Goal: Task Accomplishment & Management: Manage account settings

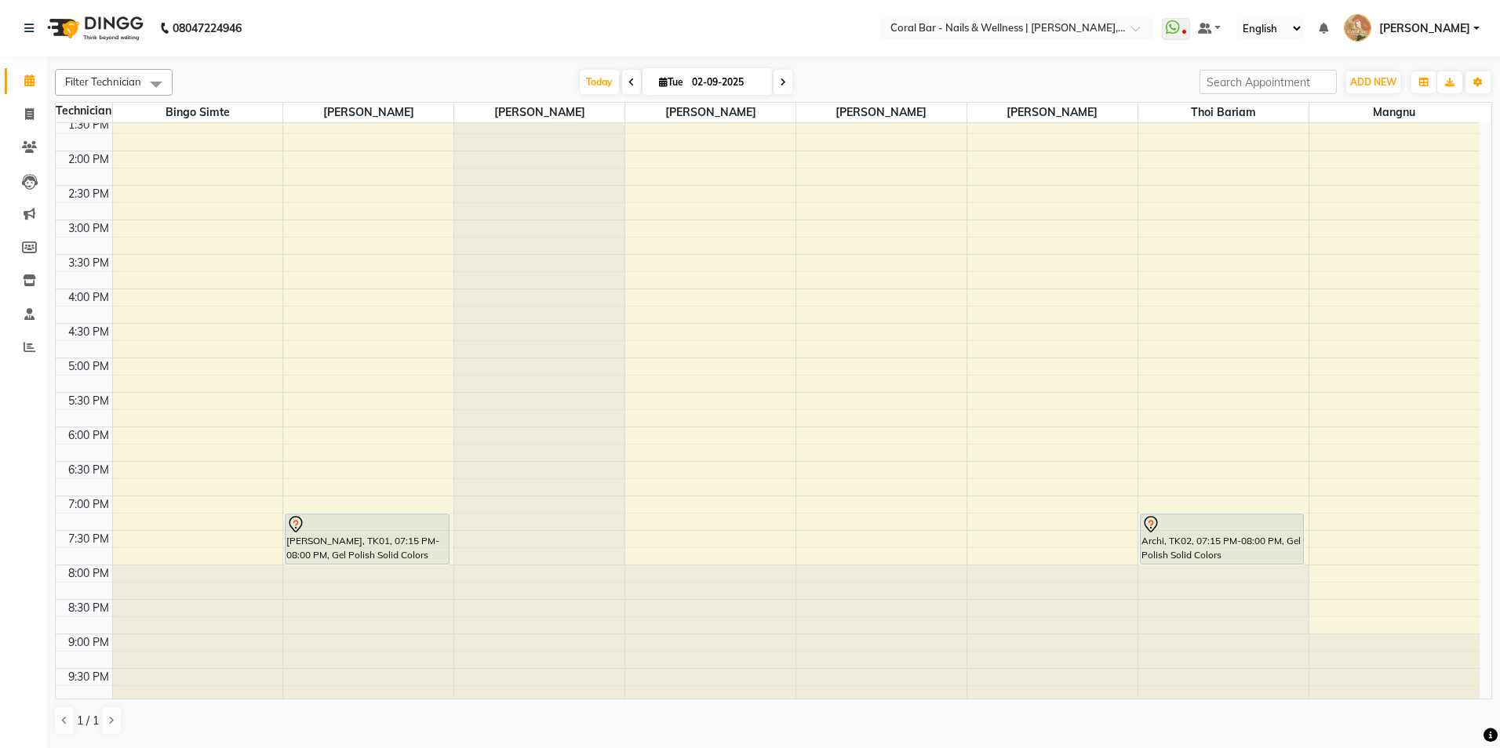
scroll to position [252, 0]
click at [825, 417] on div "10:00 AM 10:30 AM 11:00 AM 11:30 AM 12:00 PM 12:30 PM 1:00 PM 1:30 PM 2:00 PM 2…" at bounding box center [768, 285] width 1424 height 828
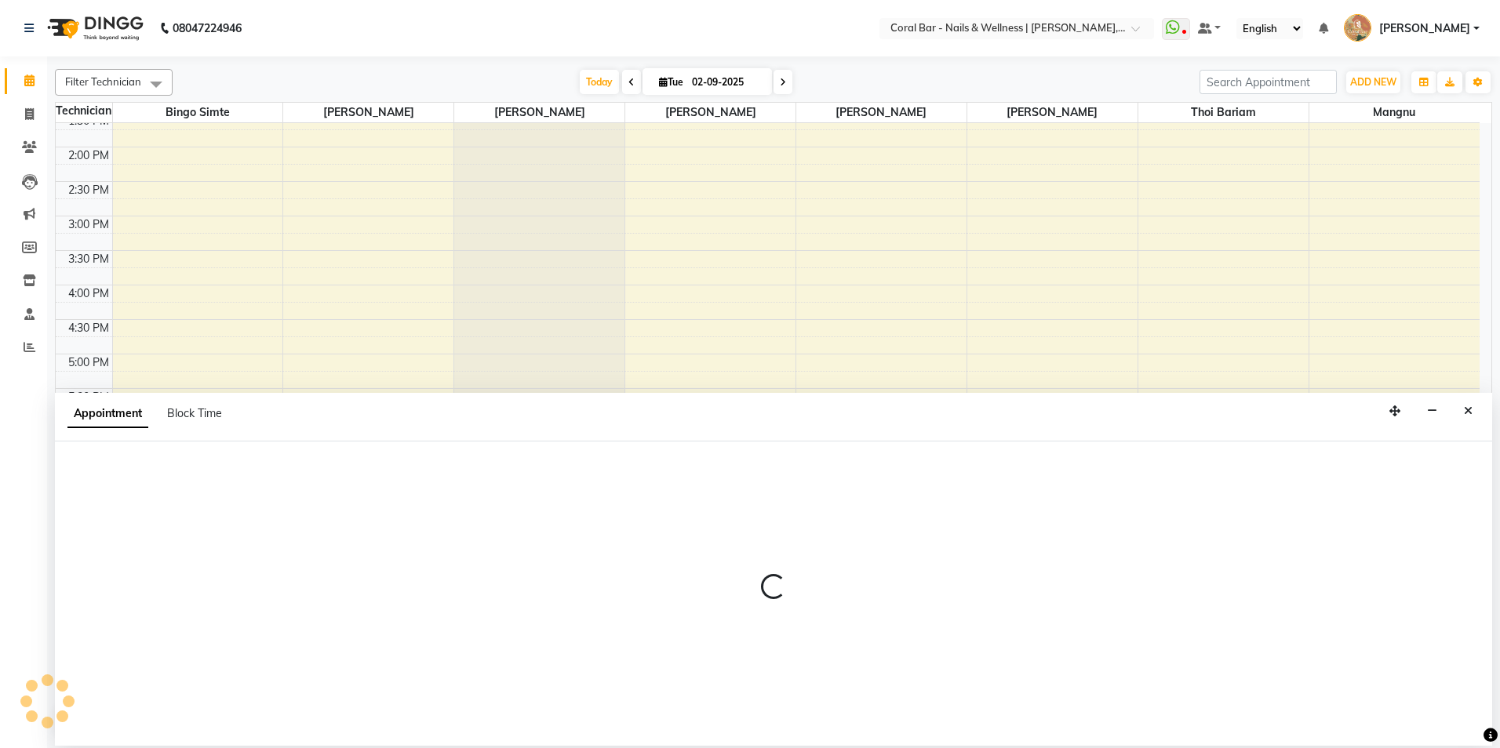
select select "69128"
select select "1065"
select select "tentative"
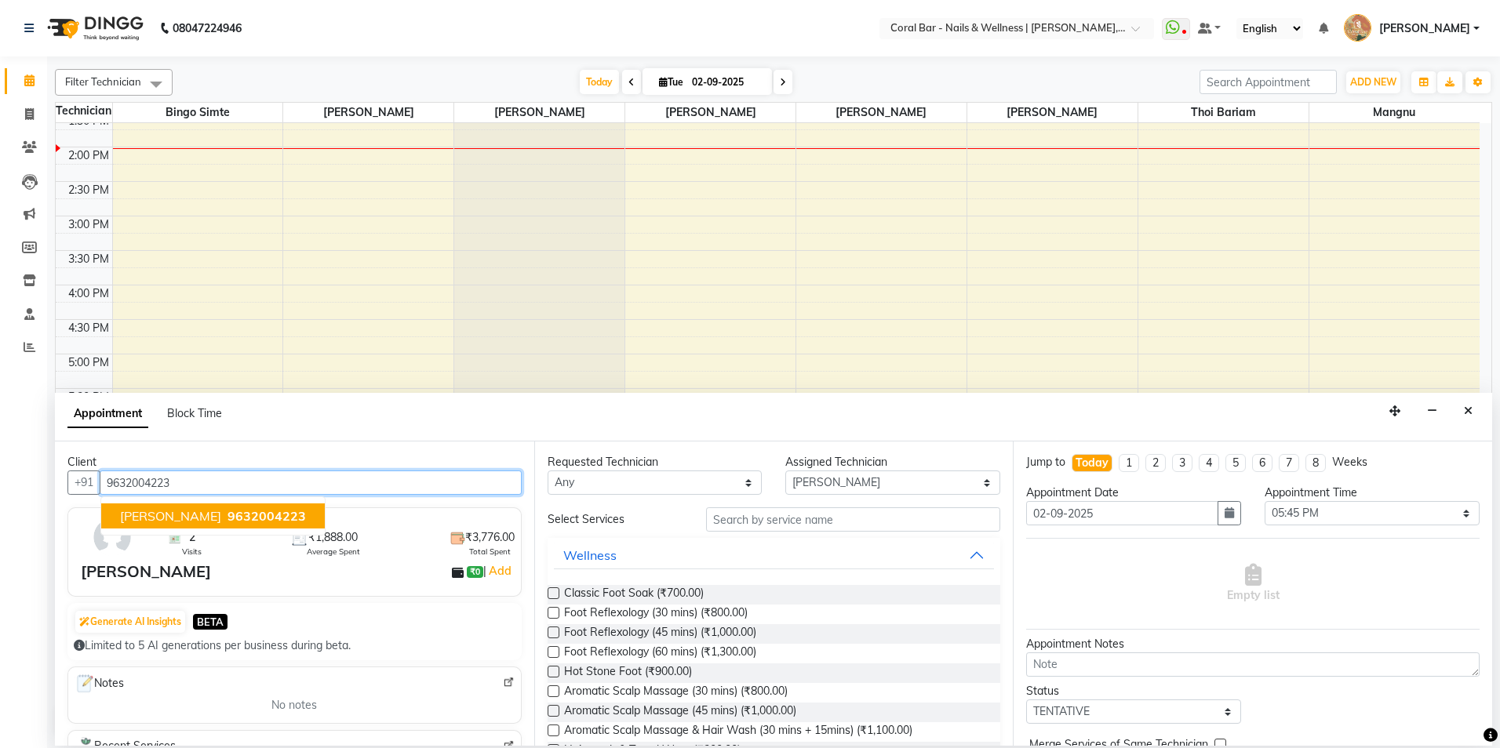
click at [227, 518] on span "9632004223" at bounding box center [266, 516] width 78 height 16
type input "9632004223"
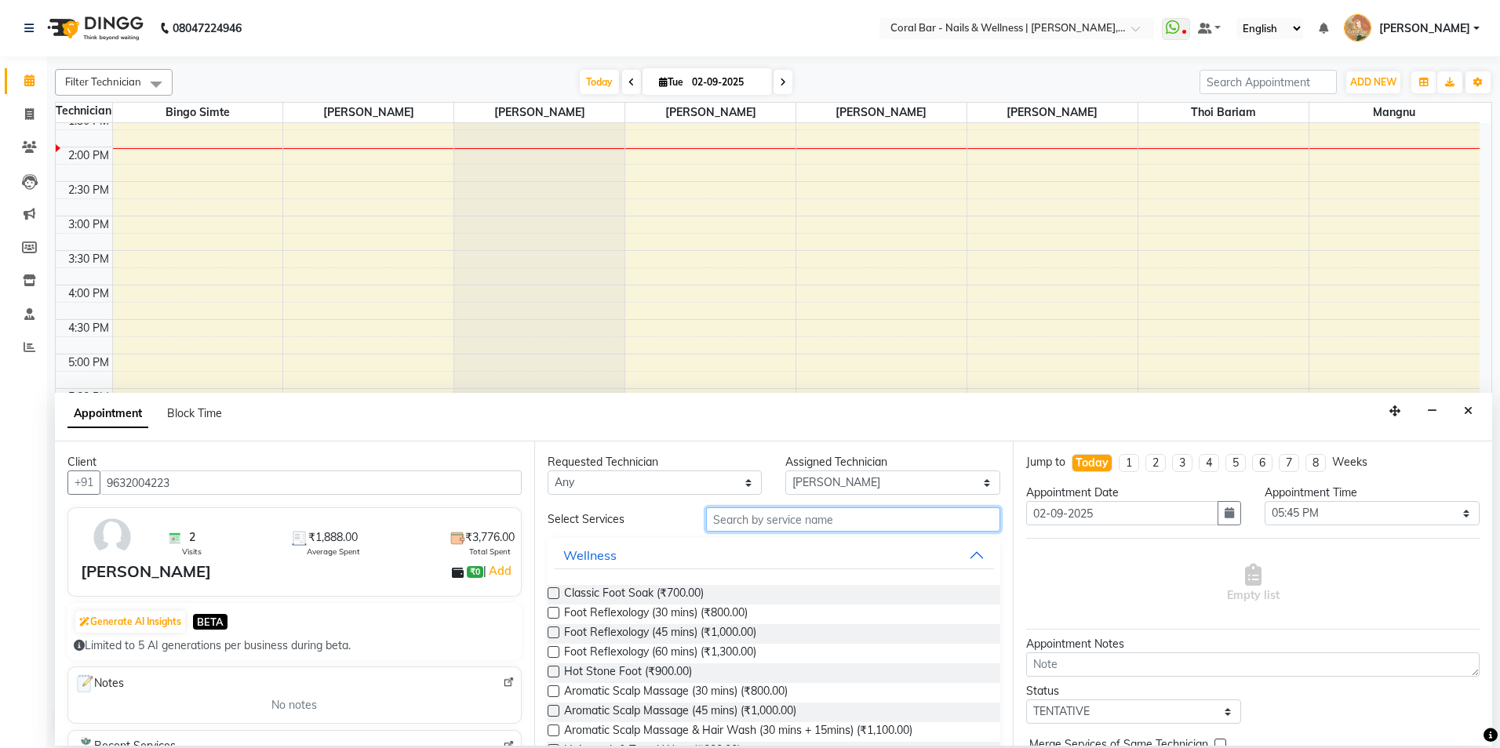
click at [782, 523] on input "text" at bounding box center [853, 520] width 294 height 24
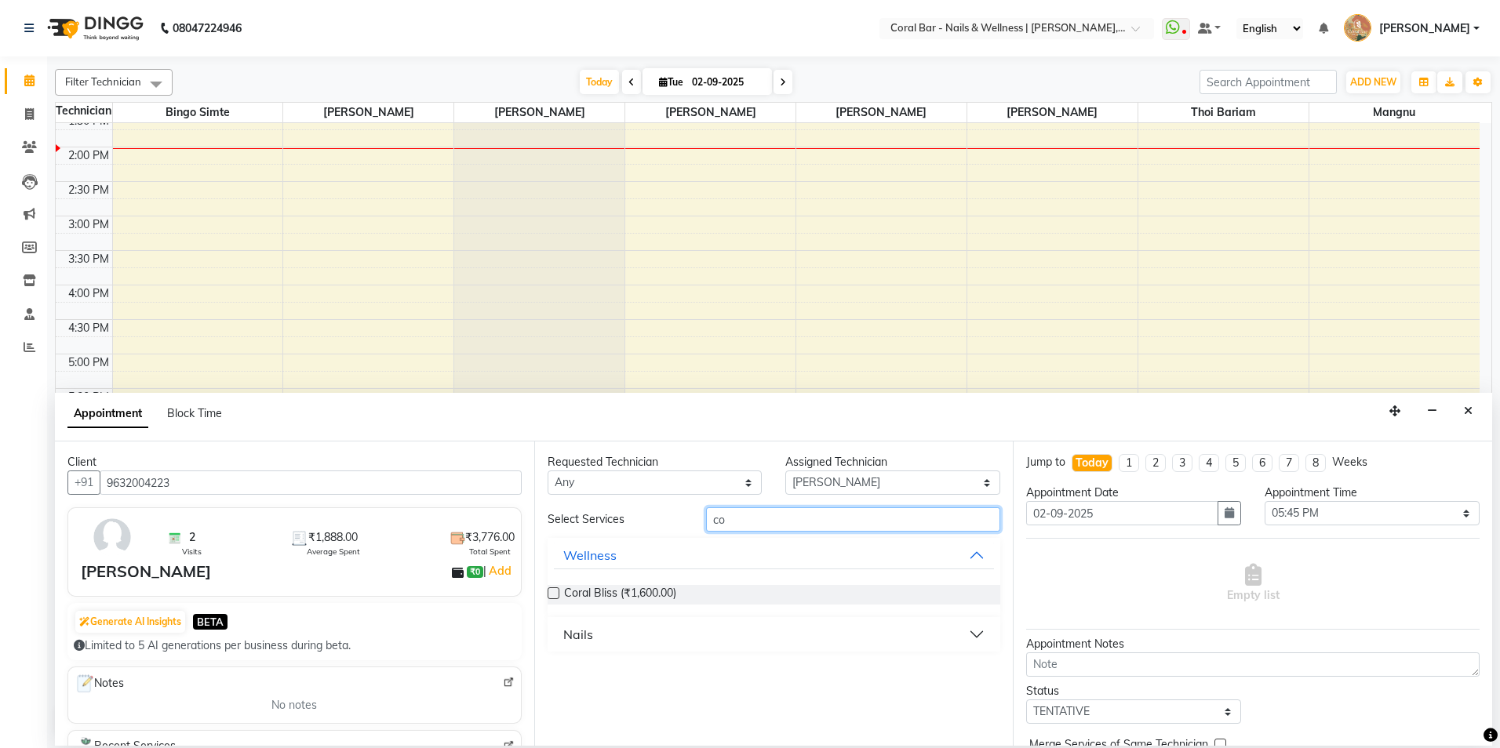
type input "co"
click at [554, 596] on label at bounding box center [554, 594] width 12 height 12
click at [554, 596] on input "checkbox" at bounding box center [553, 595] width 10 height 10
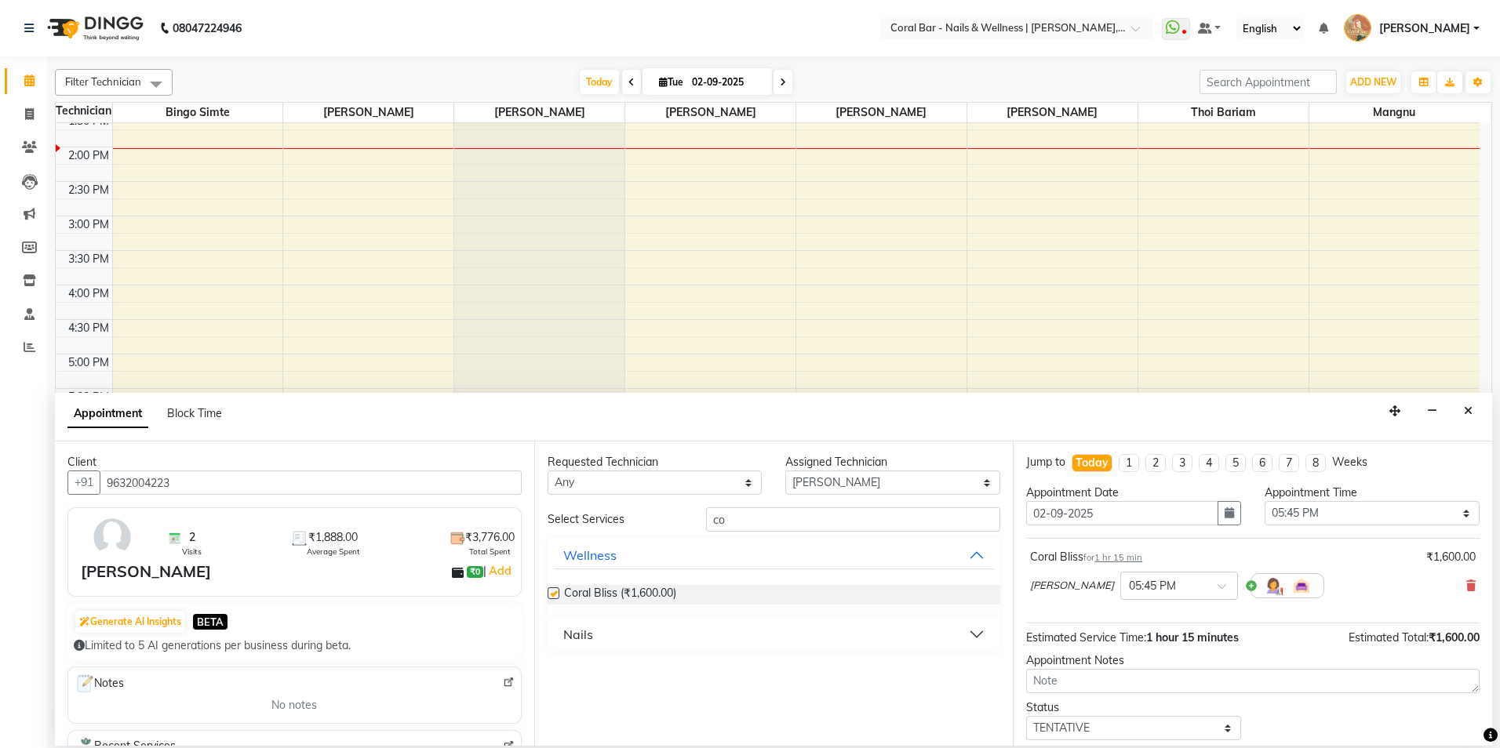
checkbox input "false"
click at [1139, 576] on div "× 05:45 PM" at bounding box center [1179, 586] width 118 height 28
click at [1121, 649] on div "02:45 PM" at bounding box center [1179, 658] width 116 height 29
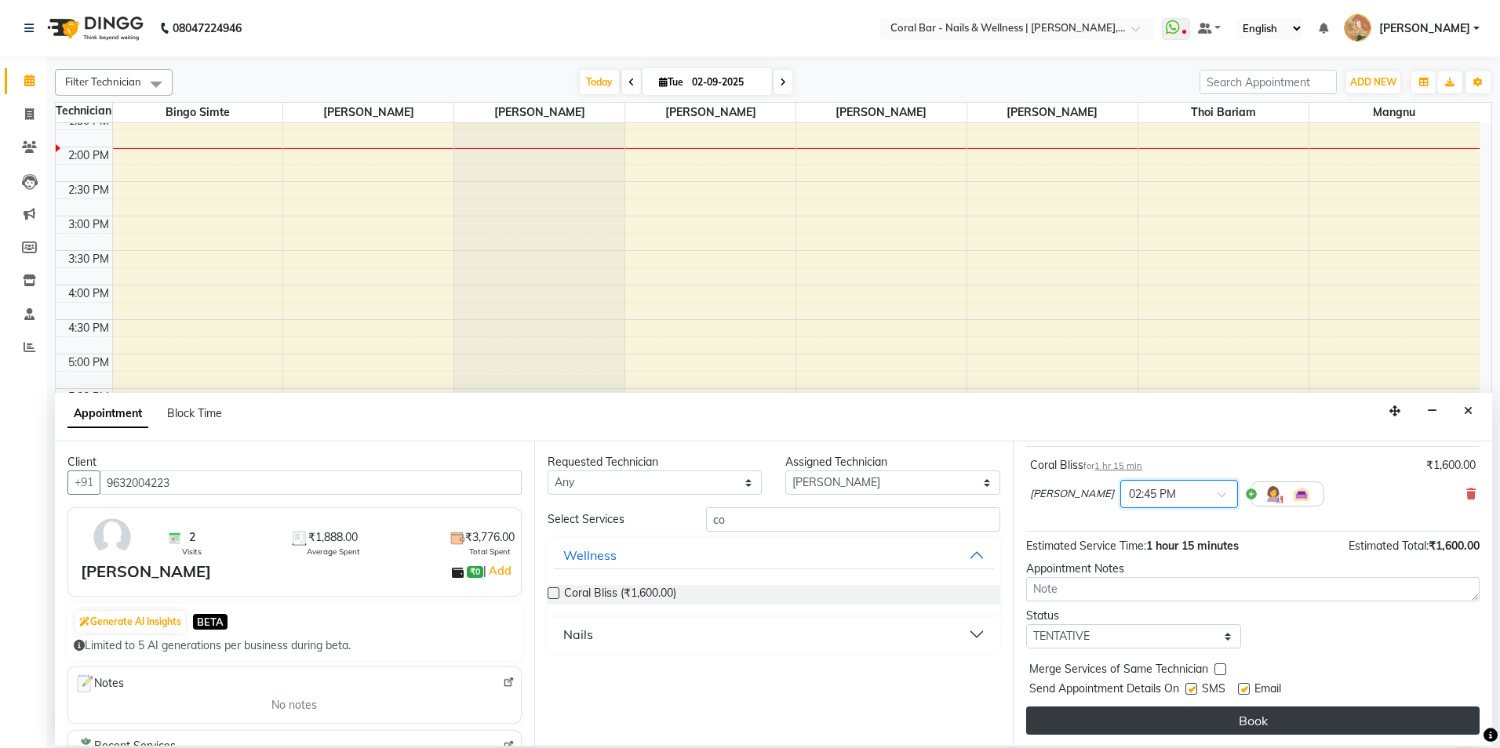
scroll to position [93, 0]
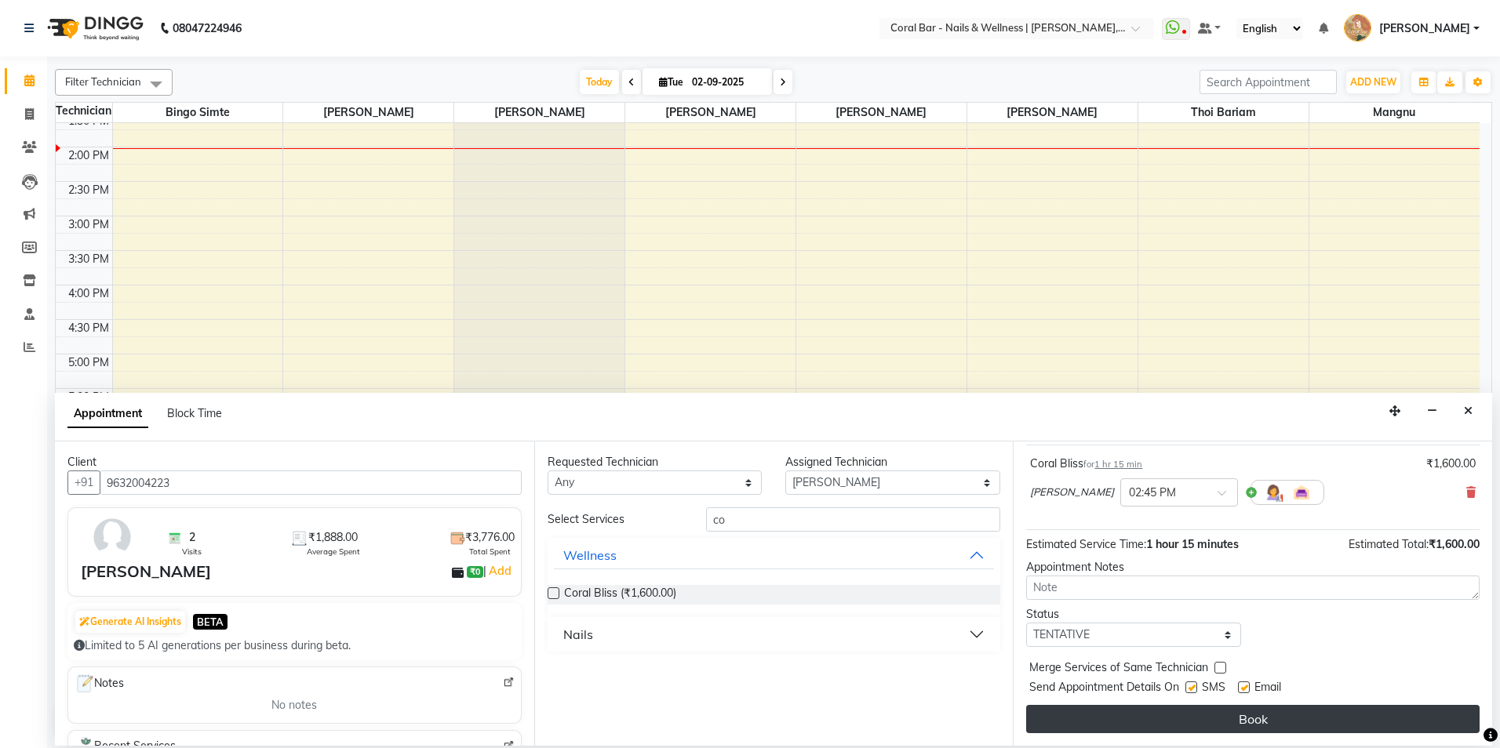
click at [1145, 715] on button "Book" at bounding box center [1252, 719] width 453 height 28
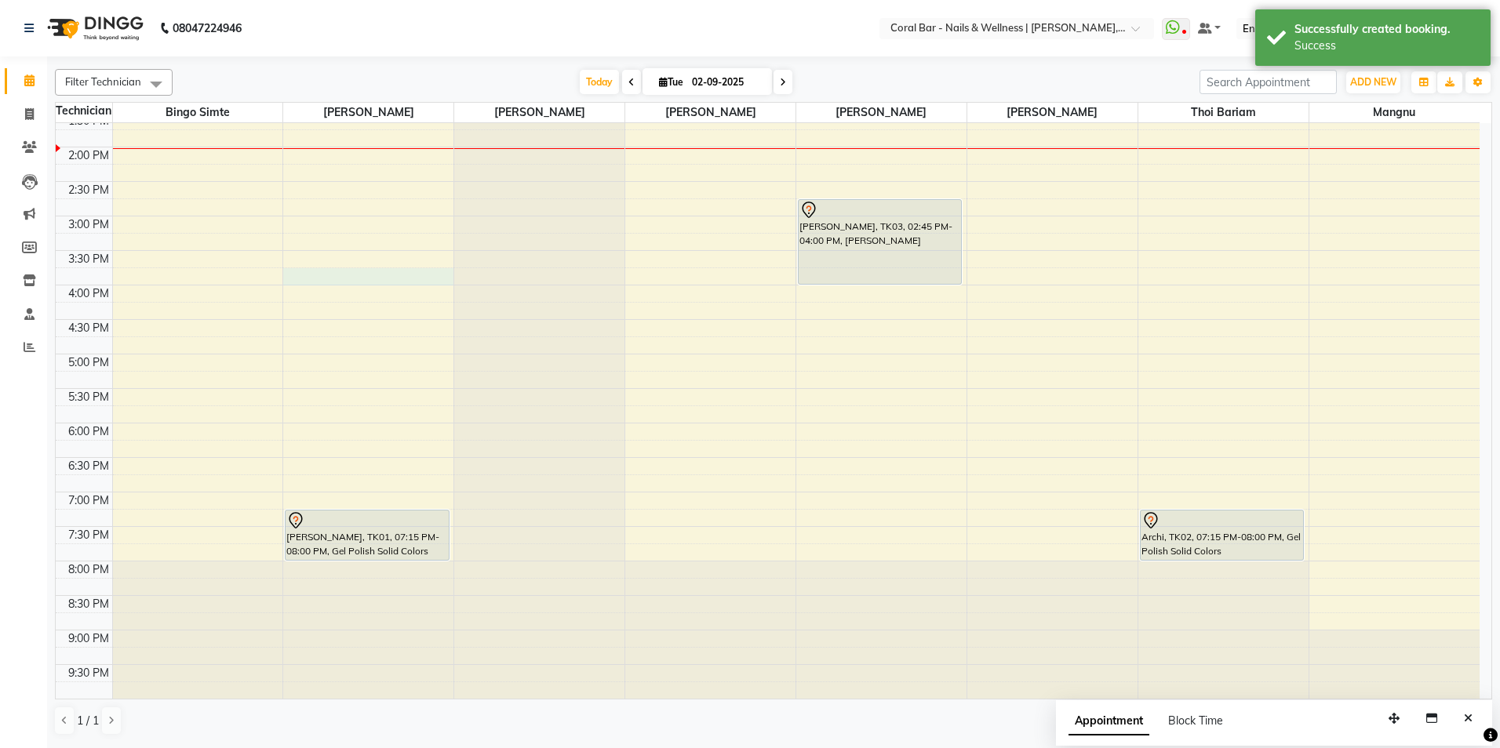
click at [302, 278] on div "10:00 AM 10:30 AM 11:00 AM 11:30 AM 12:00 PM 12:30 PM 1:00 PM 1:30 PM 2:00 PM 2…" at bounding box center [768, 285] width 1424 height 828
select select "66409"
select select "tentative"
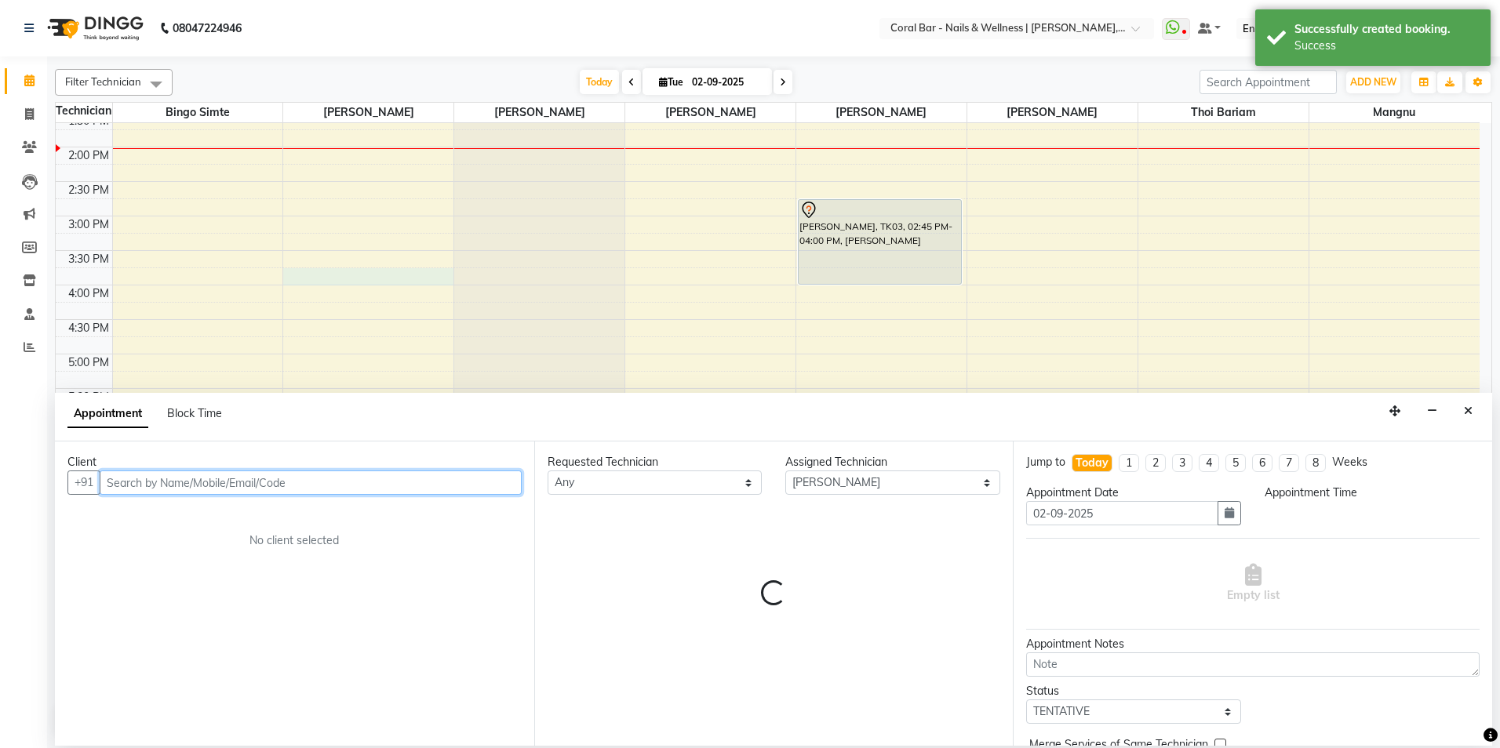
select select "945"
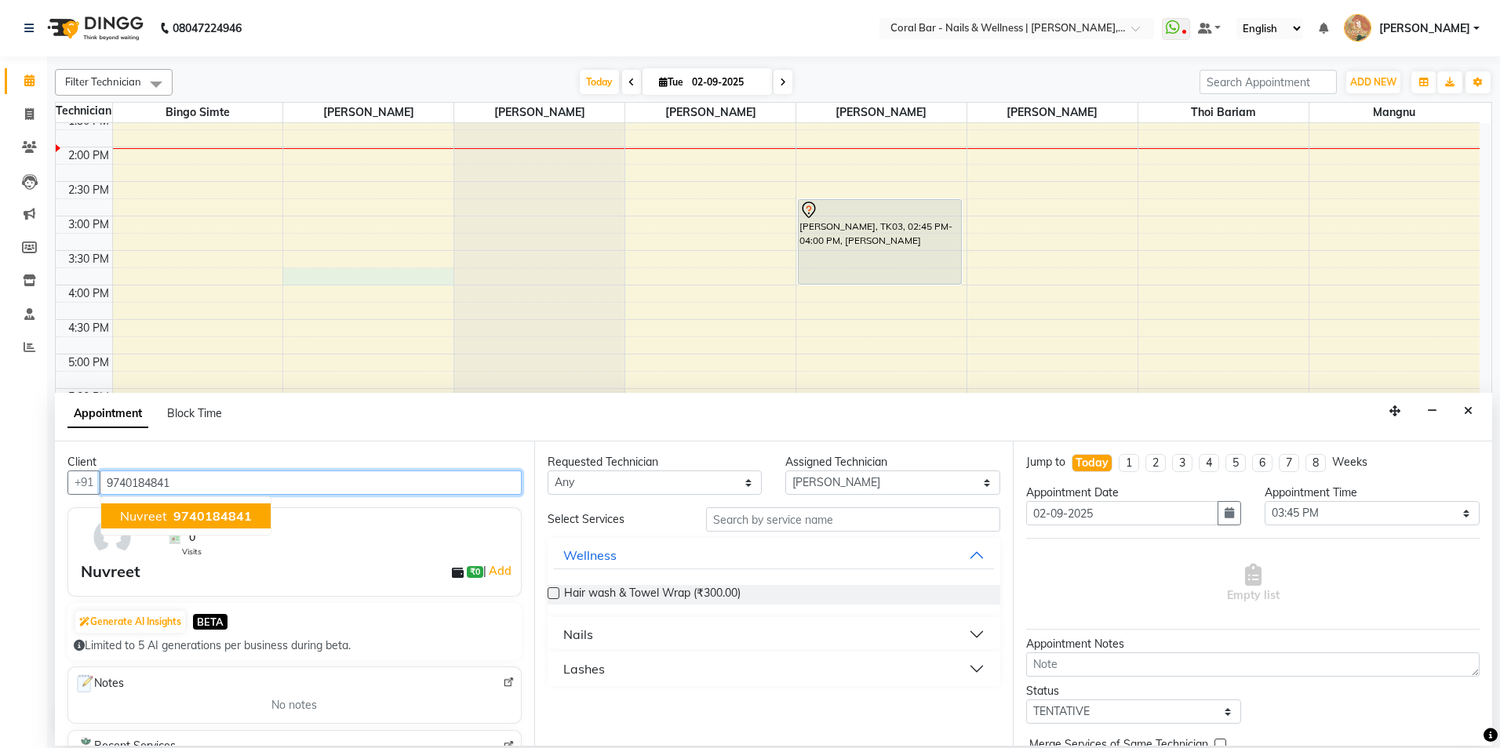
click at [152, 528] on button "Nuvreet 9740184841" at bounding box center [185, 516] width 169 height 25
type input "9740184841"
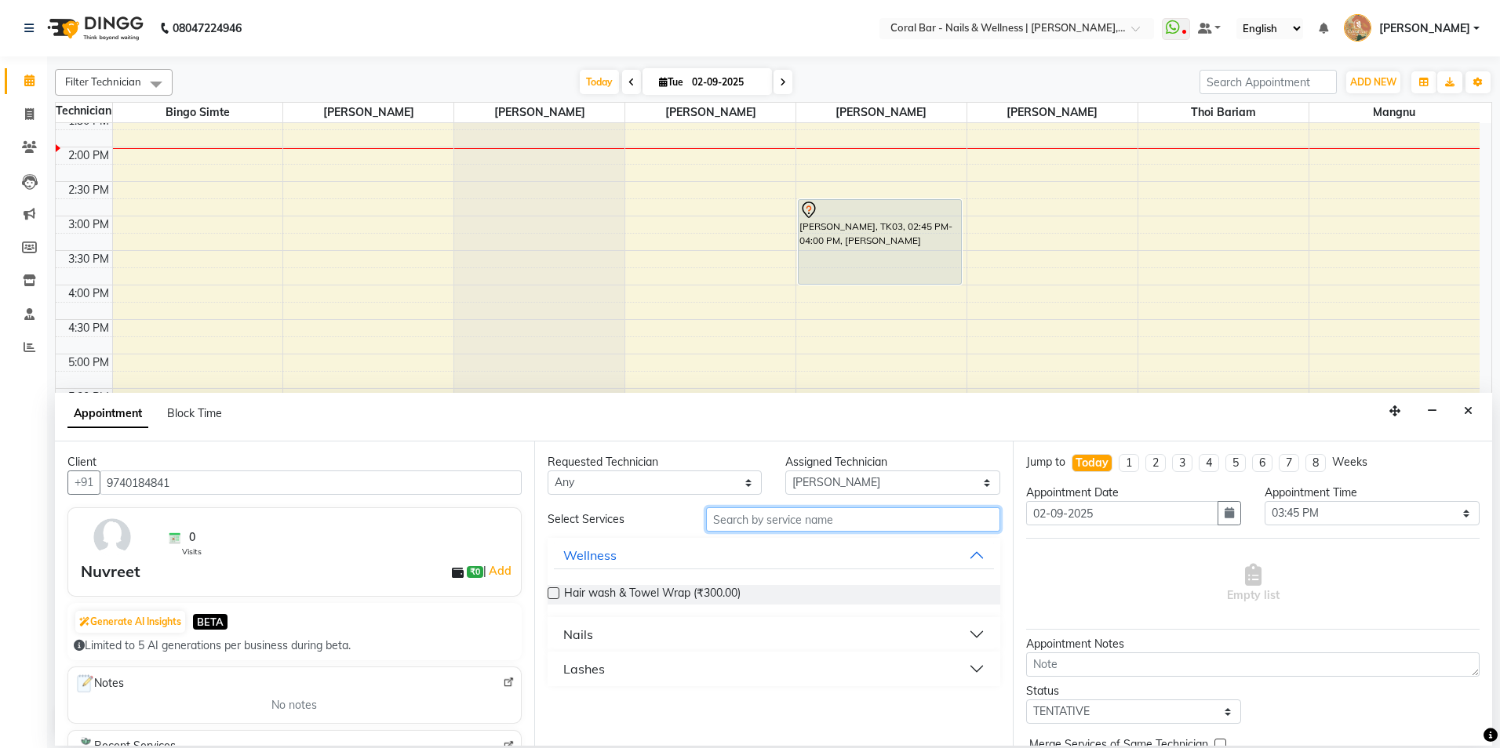
click at [768, 527] on input "text" at bounding box center [853, 520] width 294 height 24
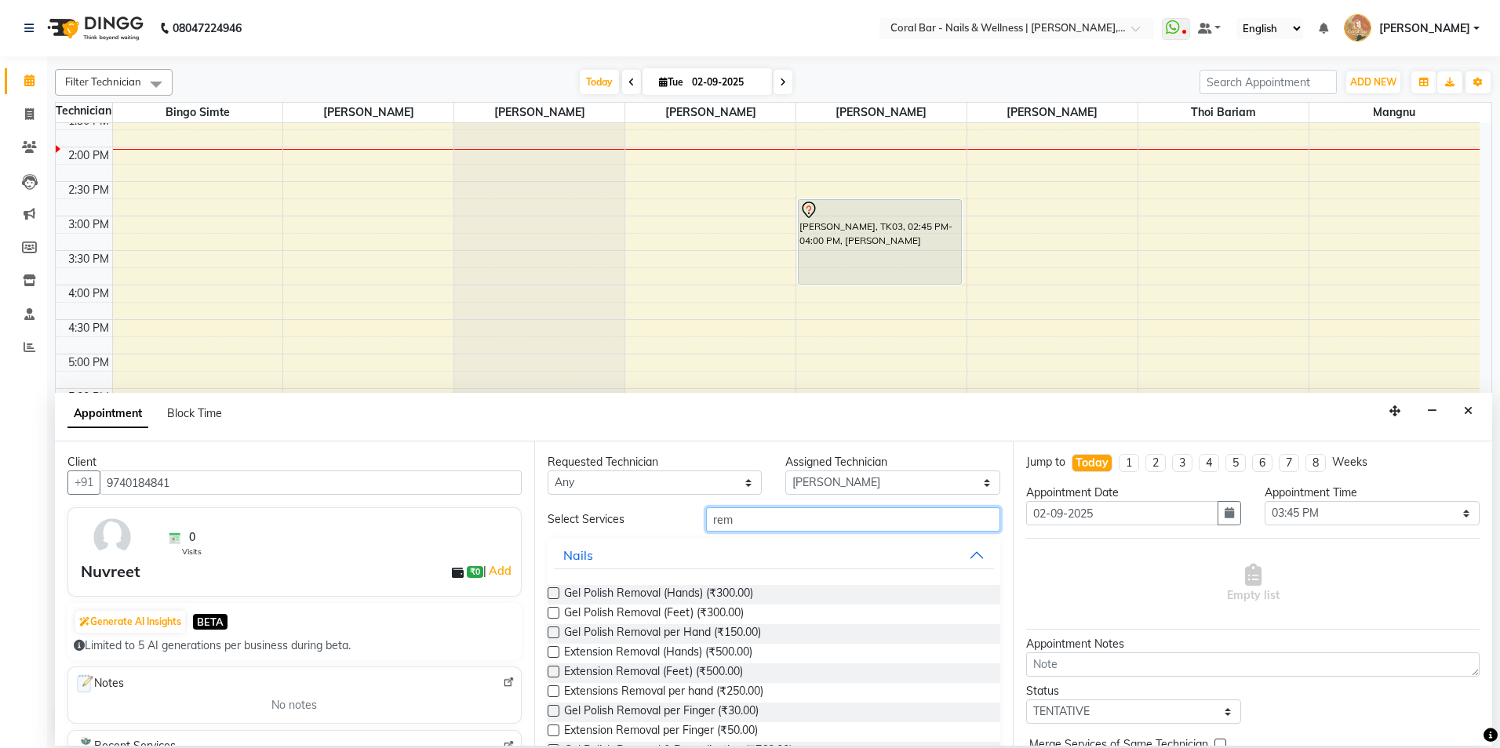
type input "rem"
click at [548, 589] on label at bounding box center [554, 594] width 12 height 12
click at [548, 590] on input "checkbox" at bounding box center [553, 595] width 10 height 10
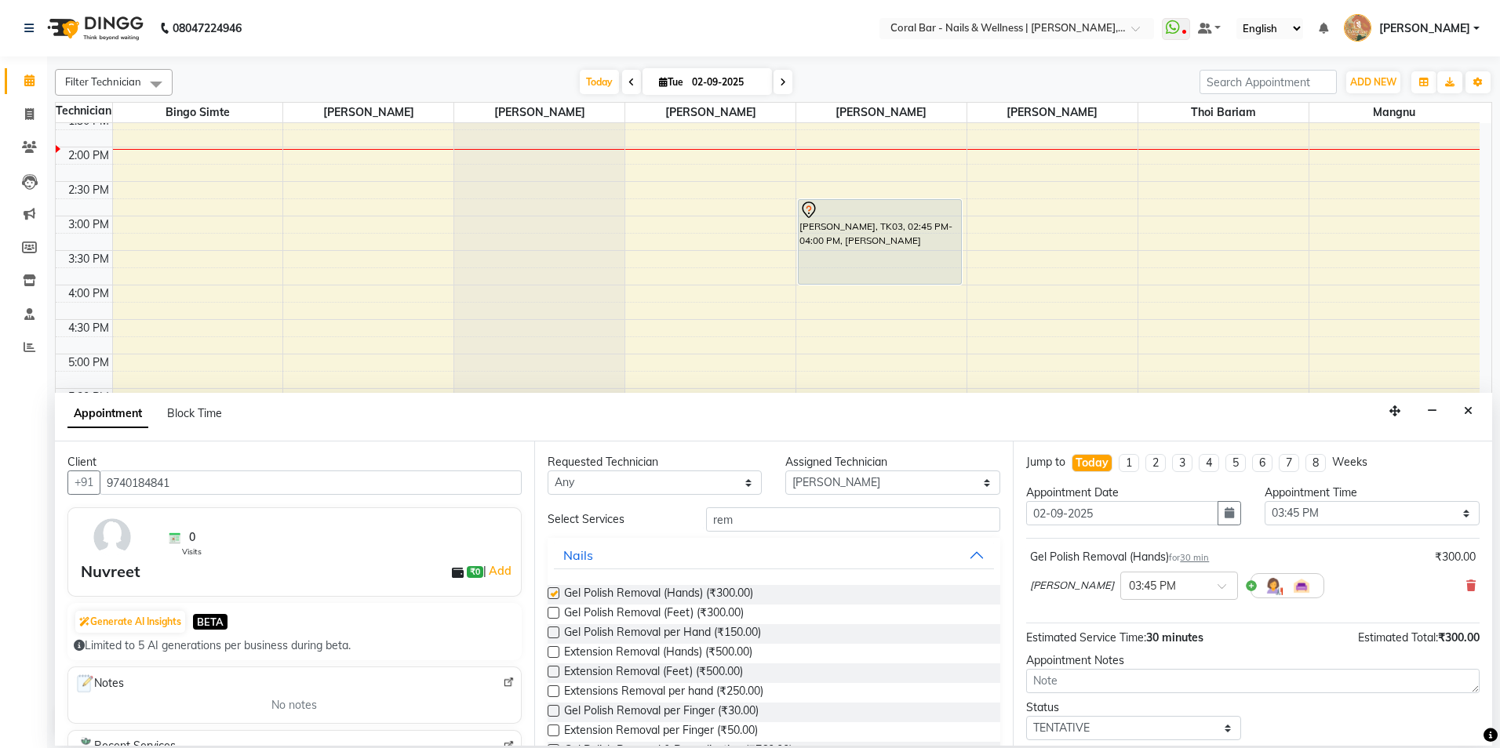
checkbox input "false"
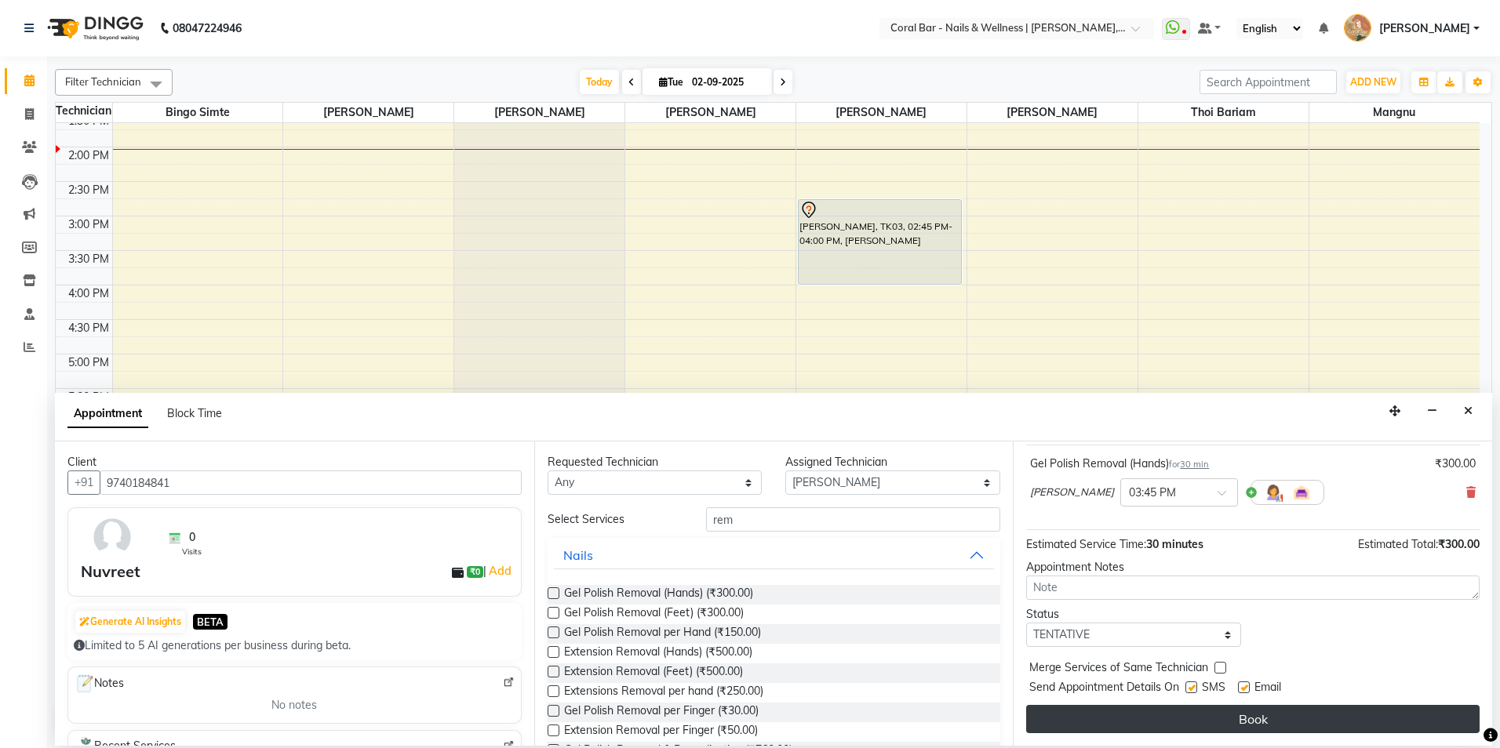
click at [1198, 725] on button "Book" at bounding box center [1252, 719] width 453 height 28
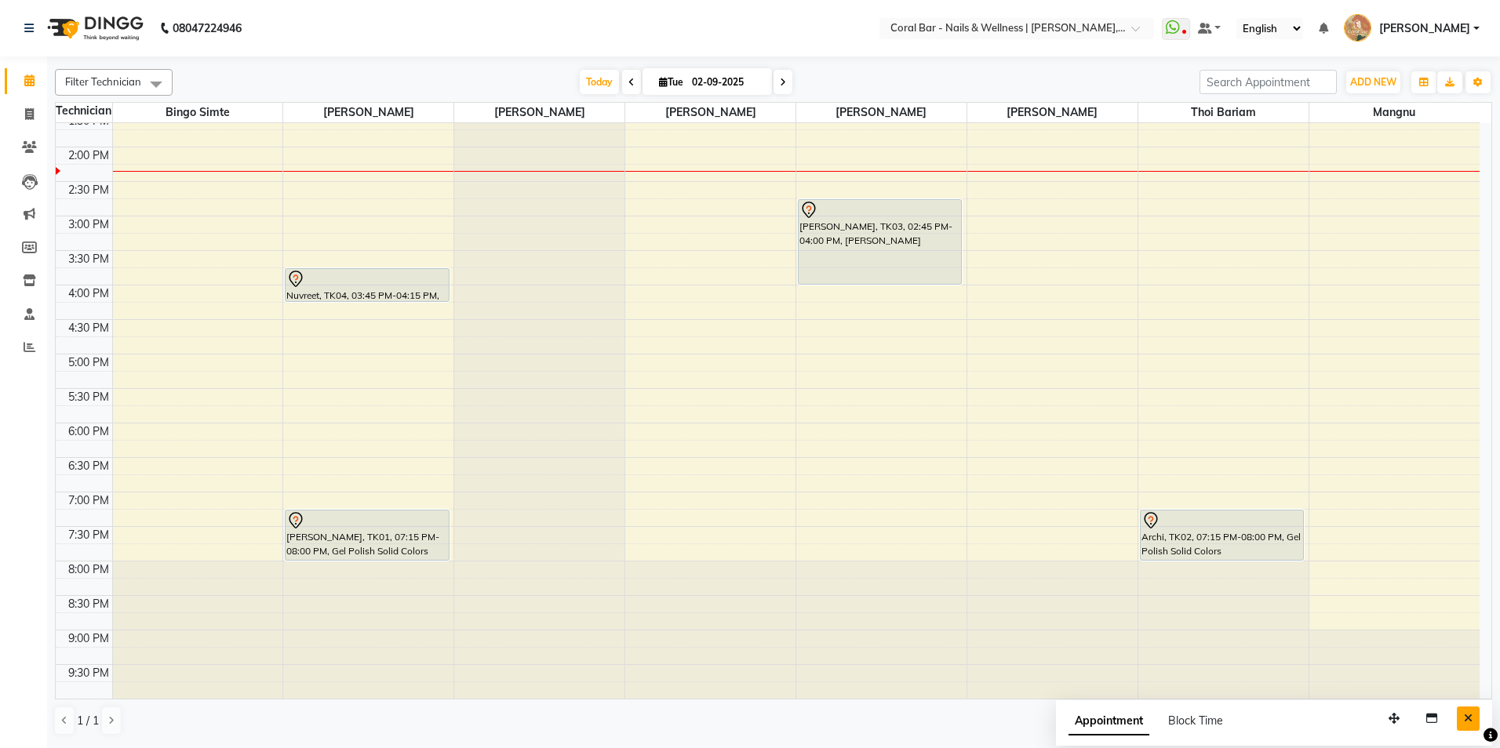
click at [1464, 729] on button "Close" at bounding box center [1468, 719] width 23 height 24
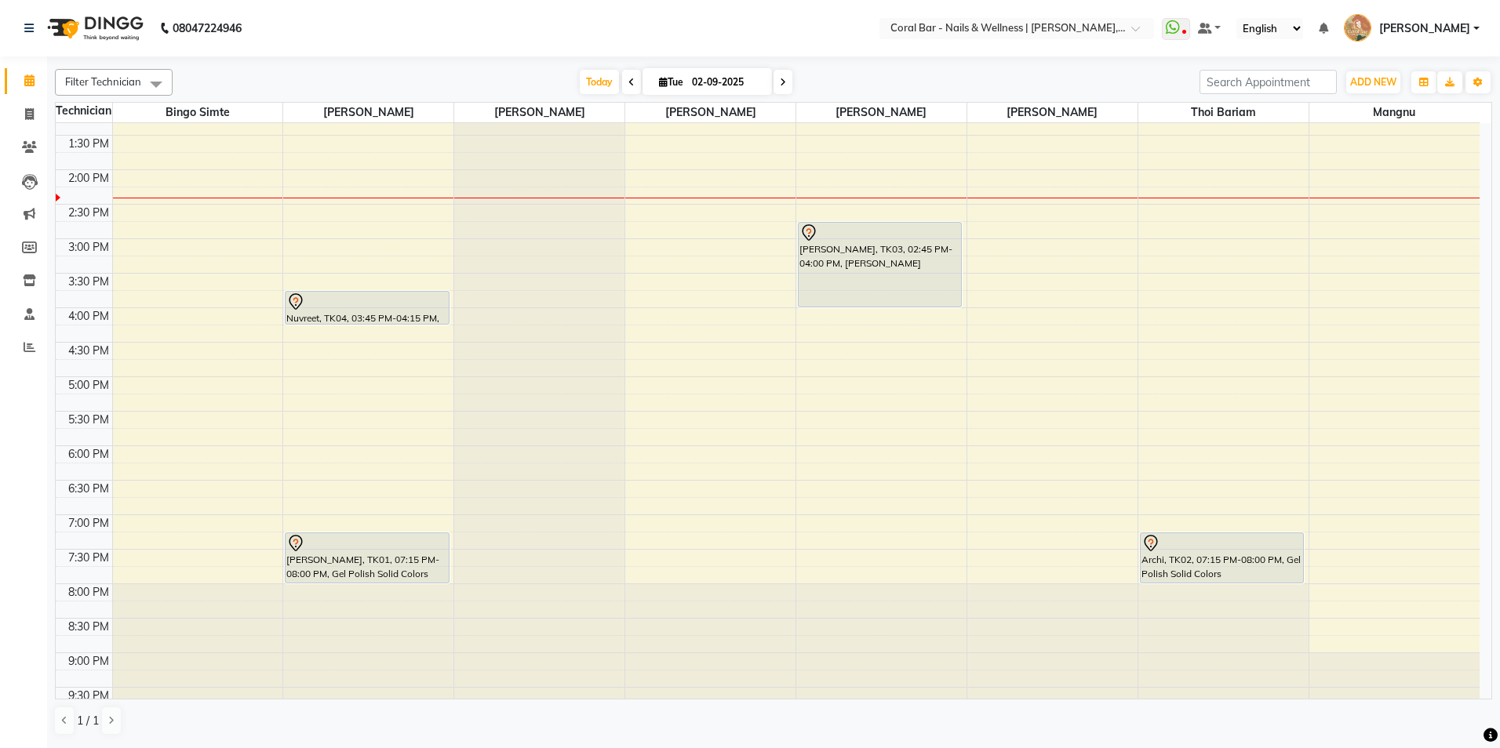
scroll to position [252, 0]
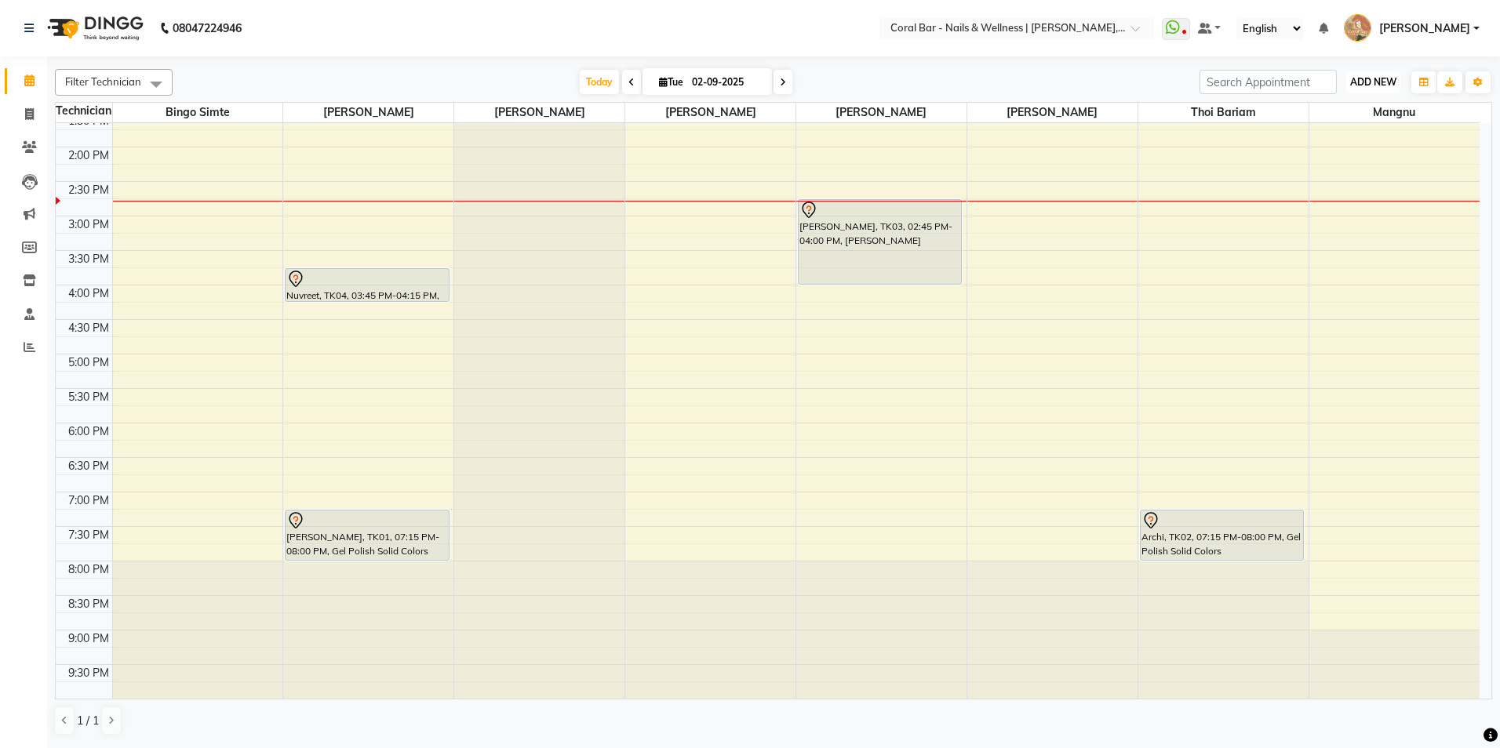
click at [1365, 78] on span "ADD NEW" at bounding box center [1373, 82] width 46 height 12
click at [1320, 154] on link "Add Expense" at bounding box center [1337, 153] width 124 height 20
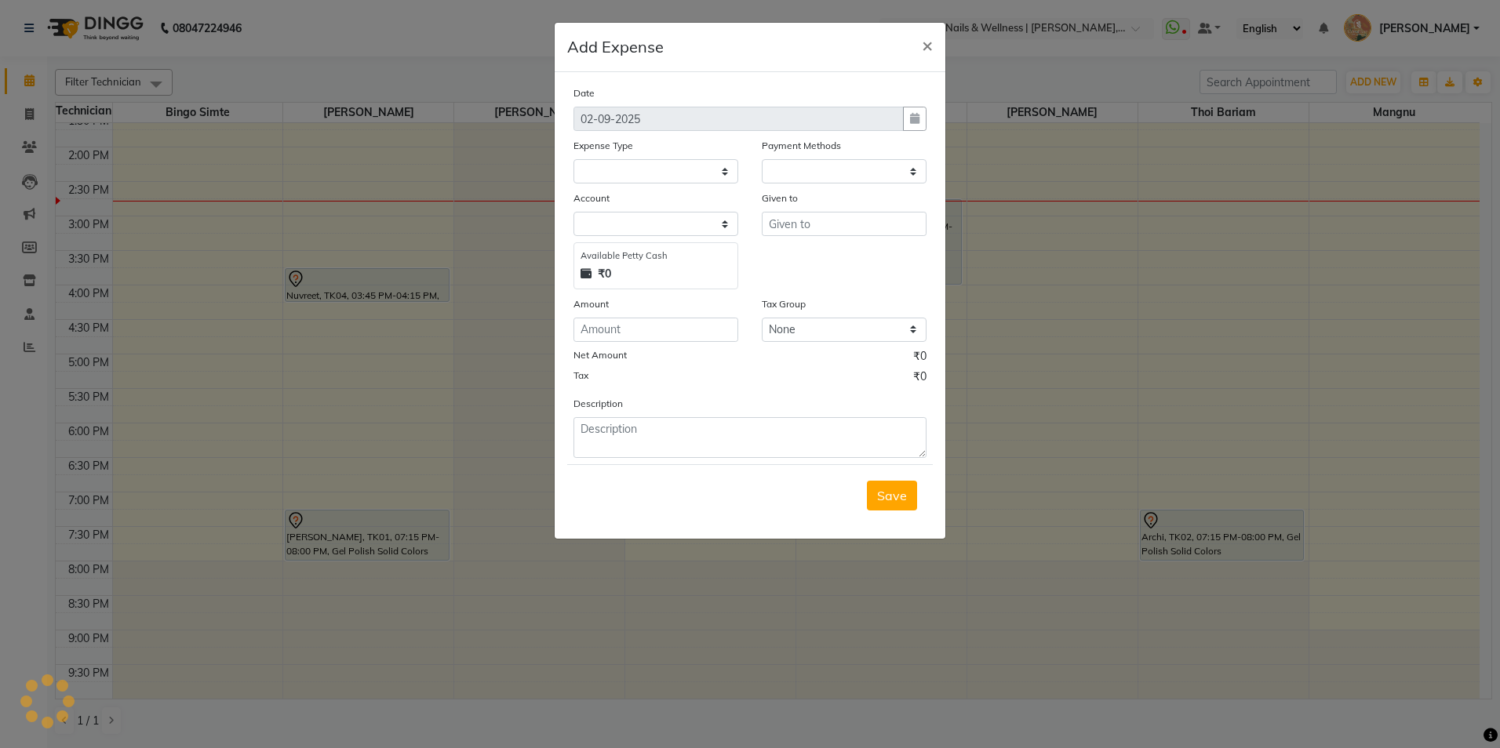
select select "1"
select select "6234"
click at [791, 220] on input "text" at bounding box center [844, 224] width 165 height 24
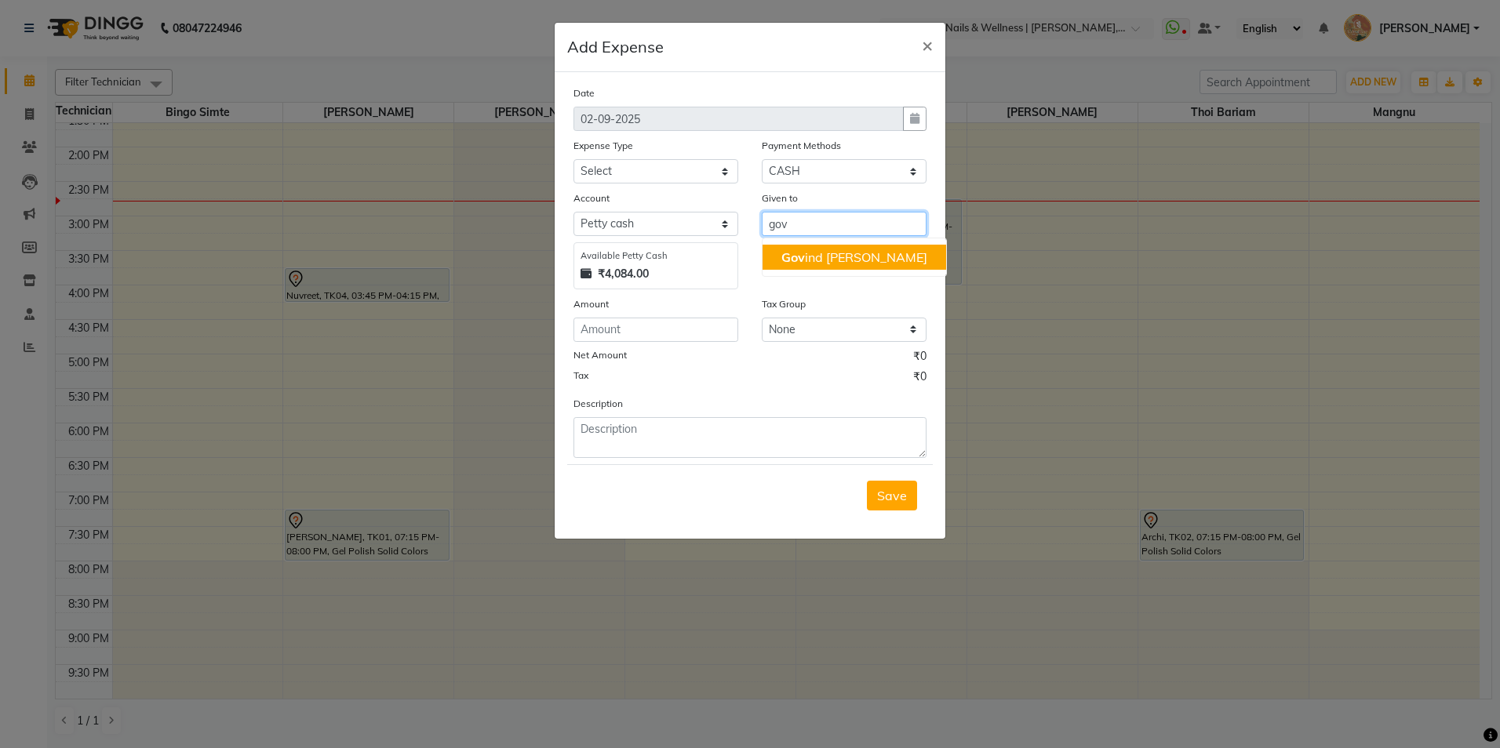
click at [782, 257] on span "Gov" at bounding box center [793, 257] width 24 height 16
type input "[PERSON_NAME]"
click at [660, 327] on input "number" at bounding box center [655, 330] width 165 height 24
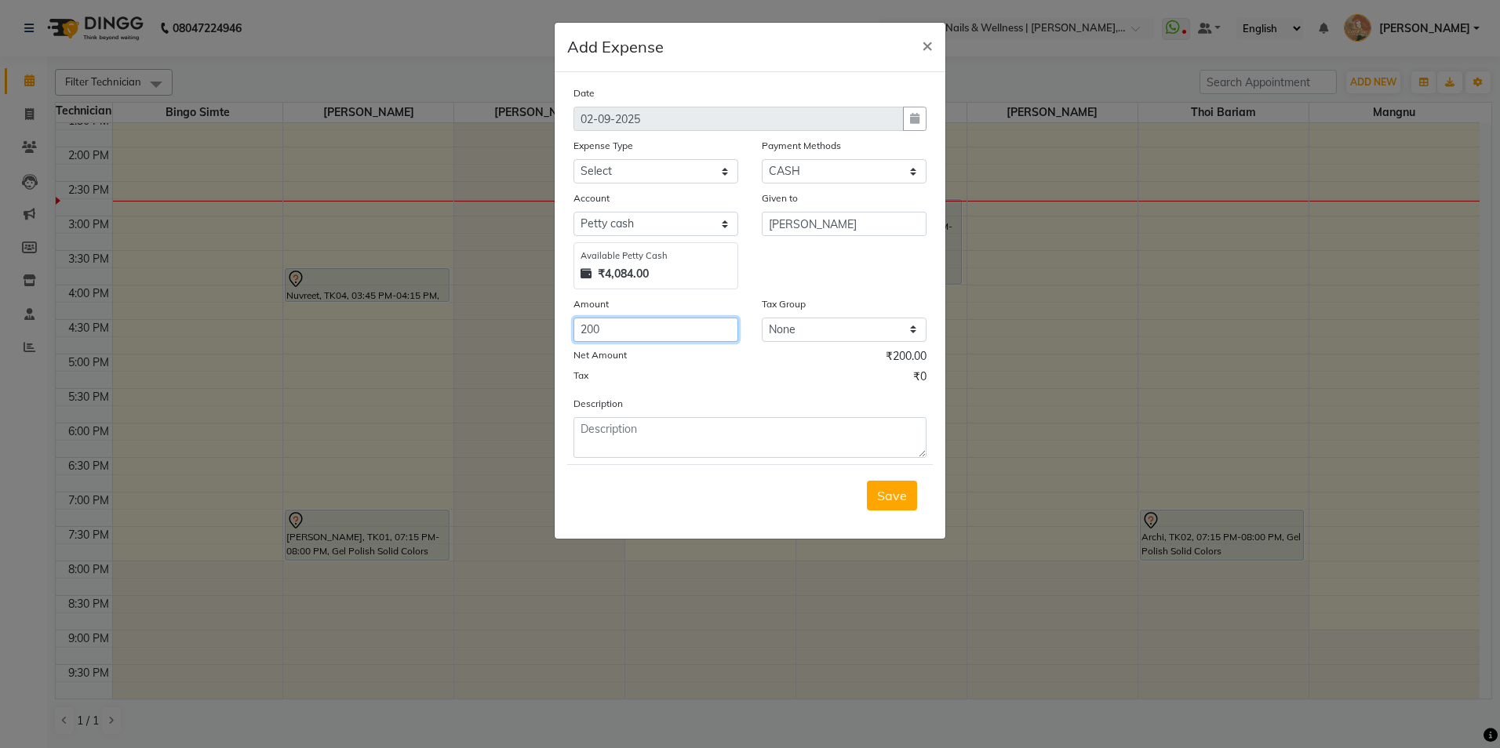
type input "200"
click at [634, 424] on textarea at bounding box center [749, 437] width 353 height 41
type textarea "watermelon milk"
drag, startPoint x: 689, startPoint y: 176, endPoint x: 687, endPoint y: 184, distance: 8.8
click at [688, 181] on select "Select Advance Salary Bank charges Car maintenance Cash transfer to bank Cash t…" at bounding box center [655, 171] width 165 height 24
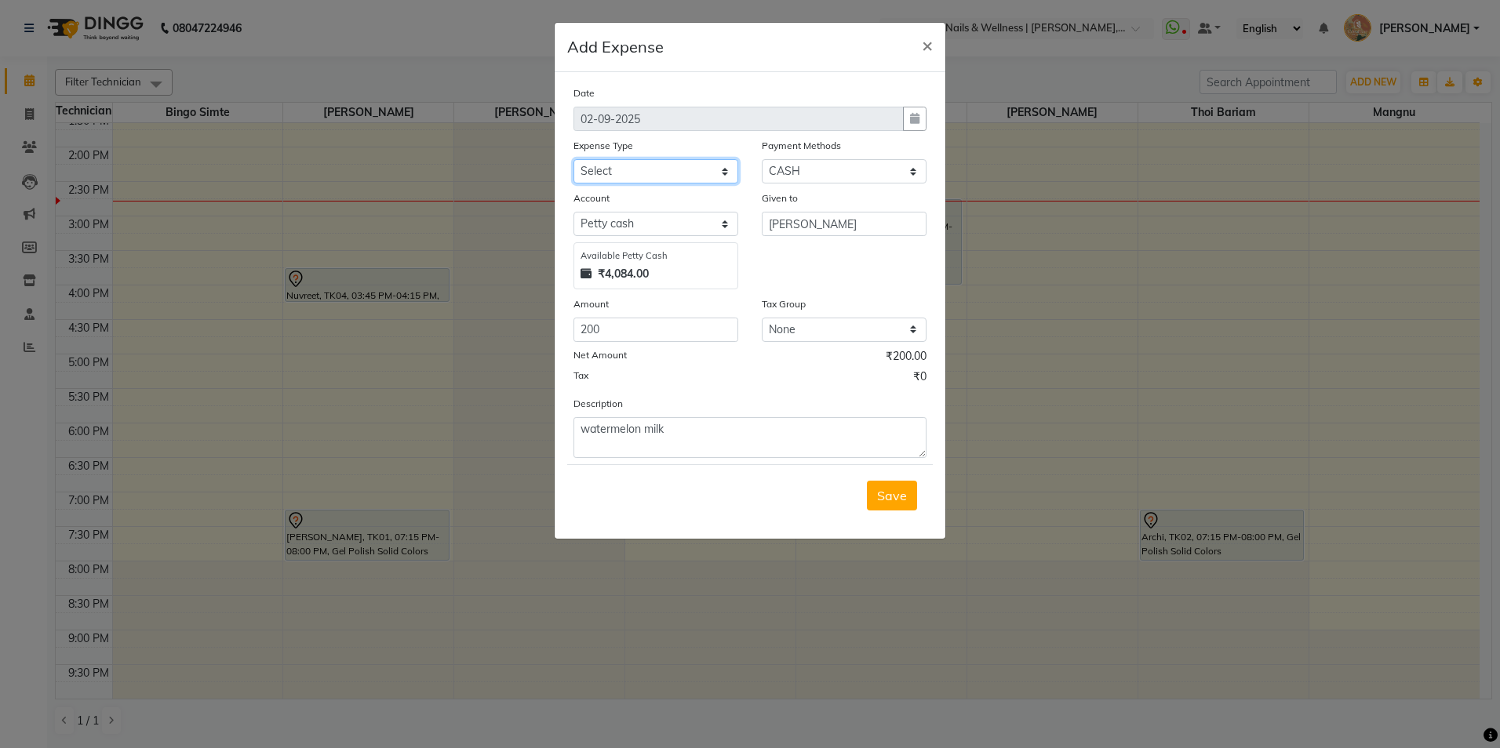
select select "18"
click at [573, 159] on select "Select Advance Salary Bank charges Car maintenance Cash transfer to bank Cash t…" at bounding box center [655, 171] width 165 height 24
click at [882, 497] on span "Save" at bounding box center [892, 496] width 30 height 16
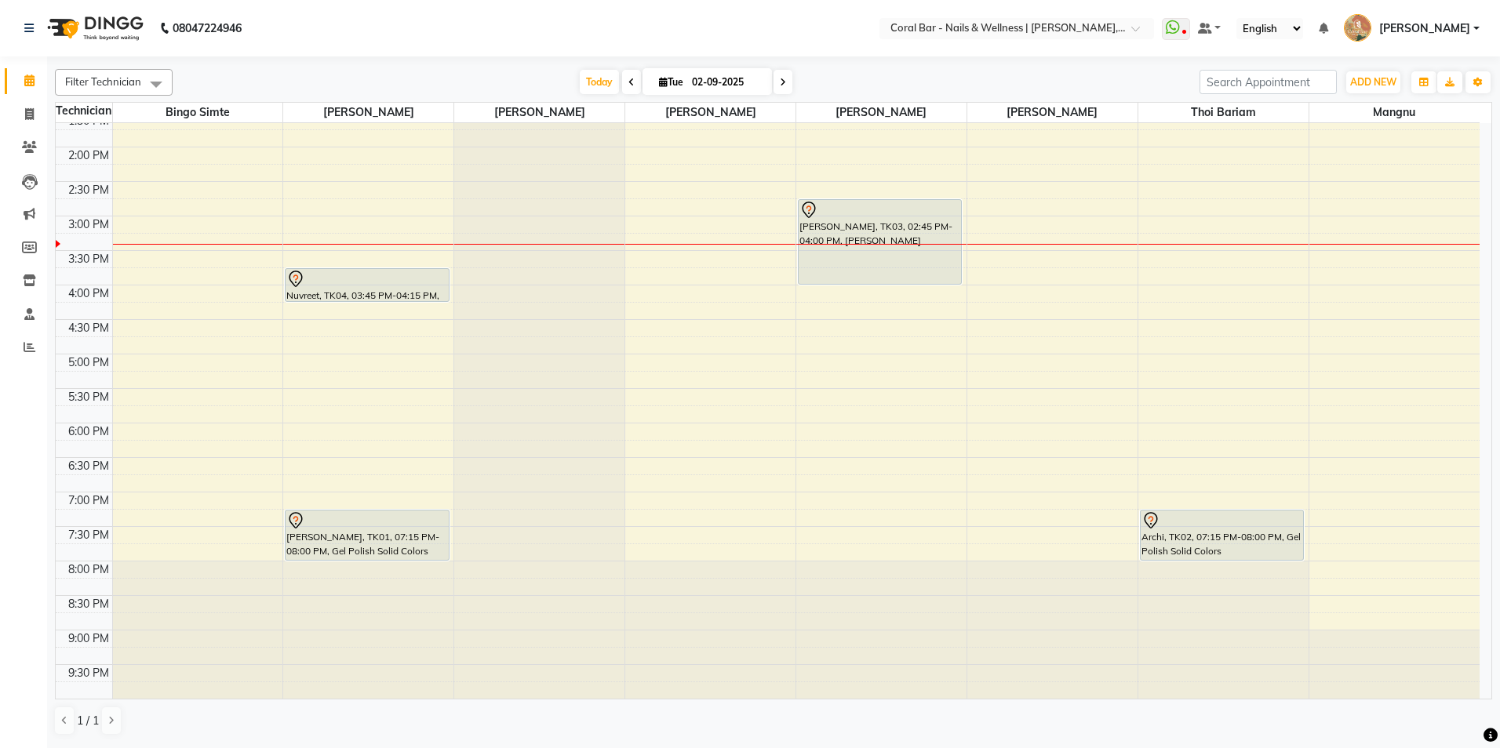
drag, startPoint x: 1126, startPoint y: 585, endPoint x: 974, endPoint y: 654, distance: 166.4
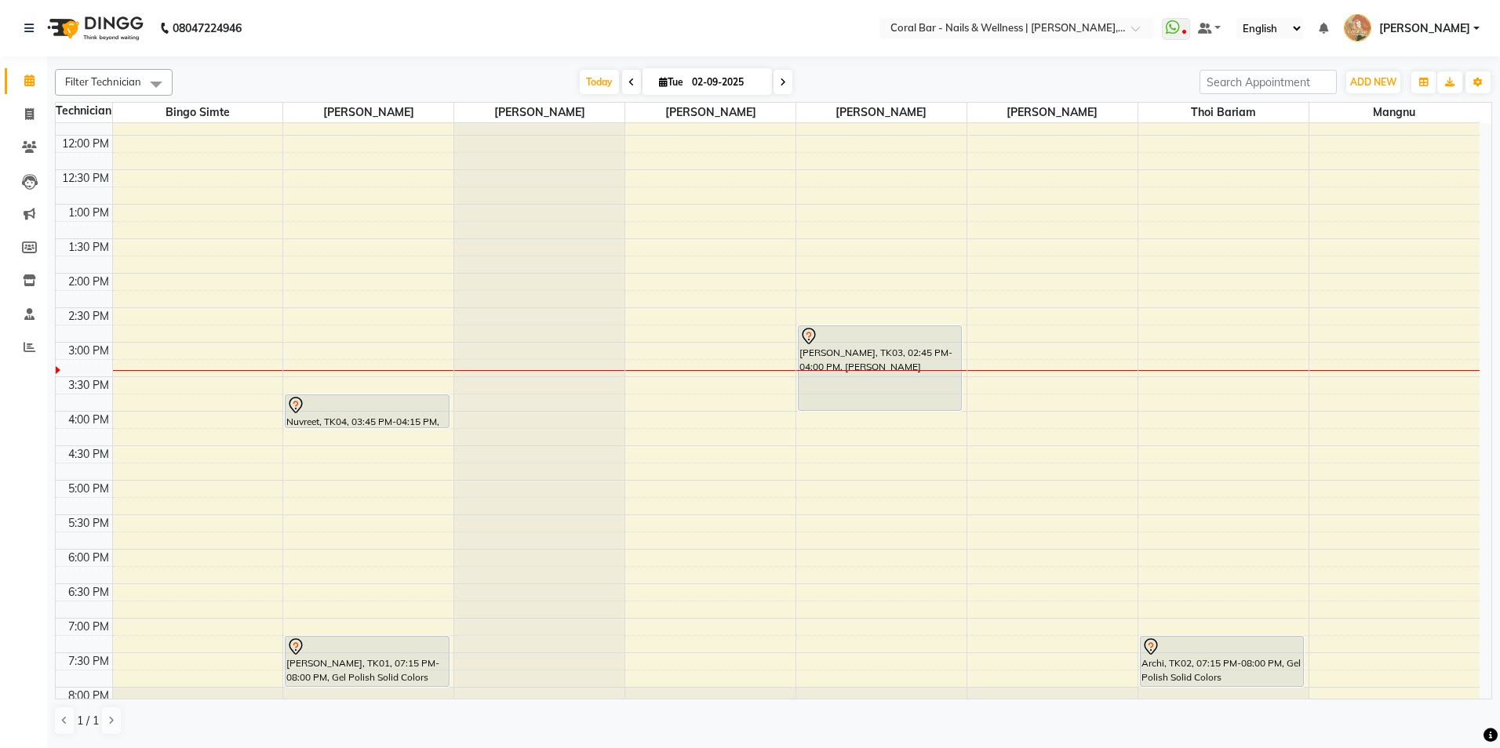
scroll to position [0, 0]
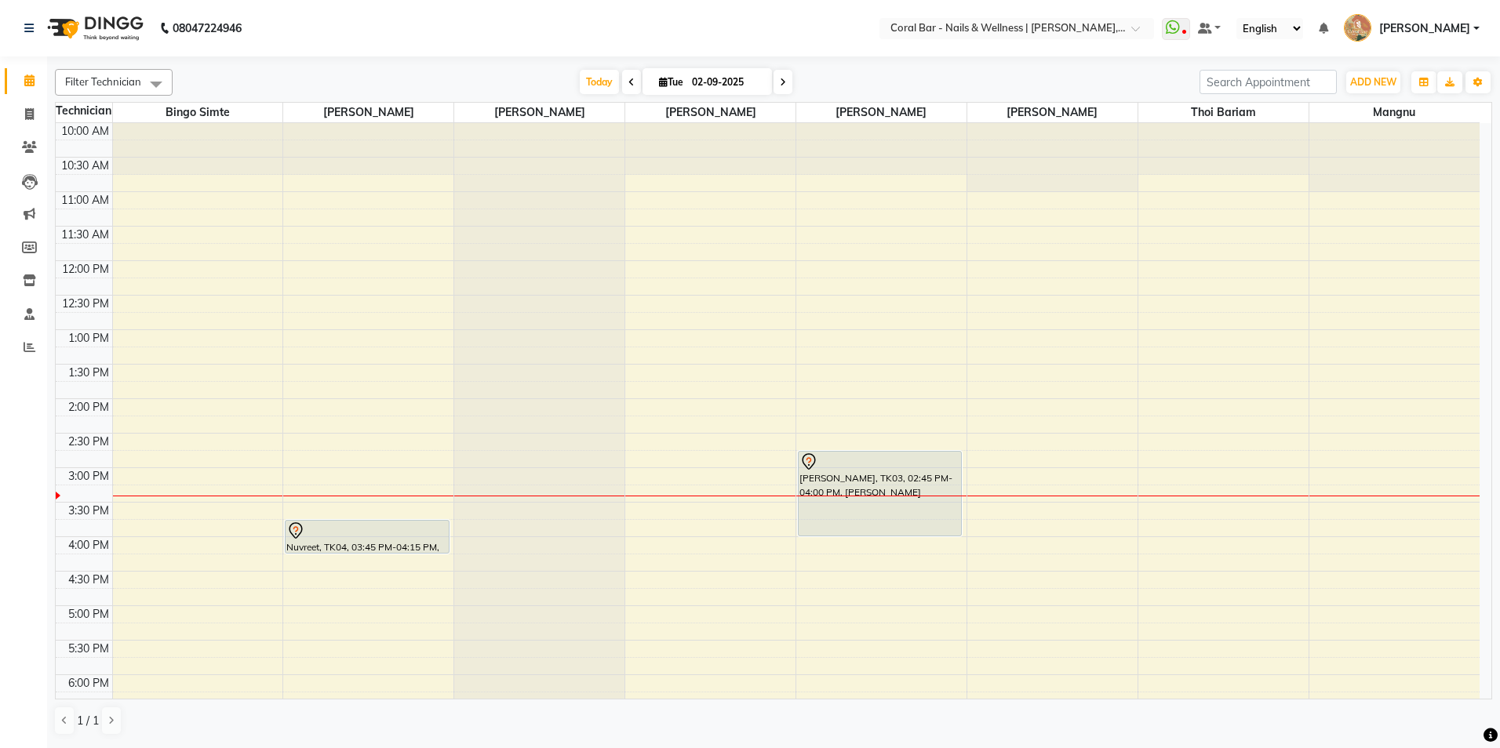
click at [780, 78] on icon at bounding box center [783, 82] width 6 height 9
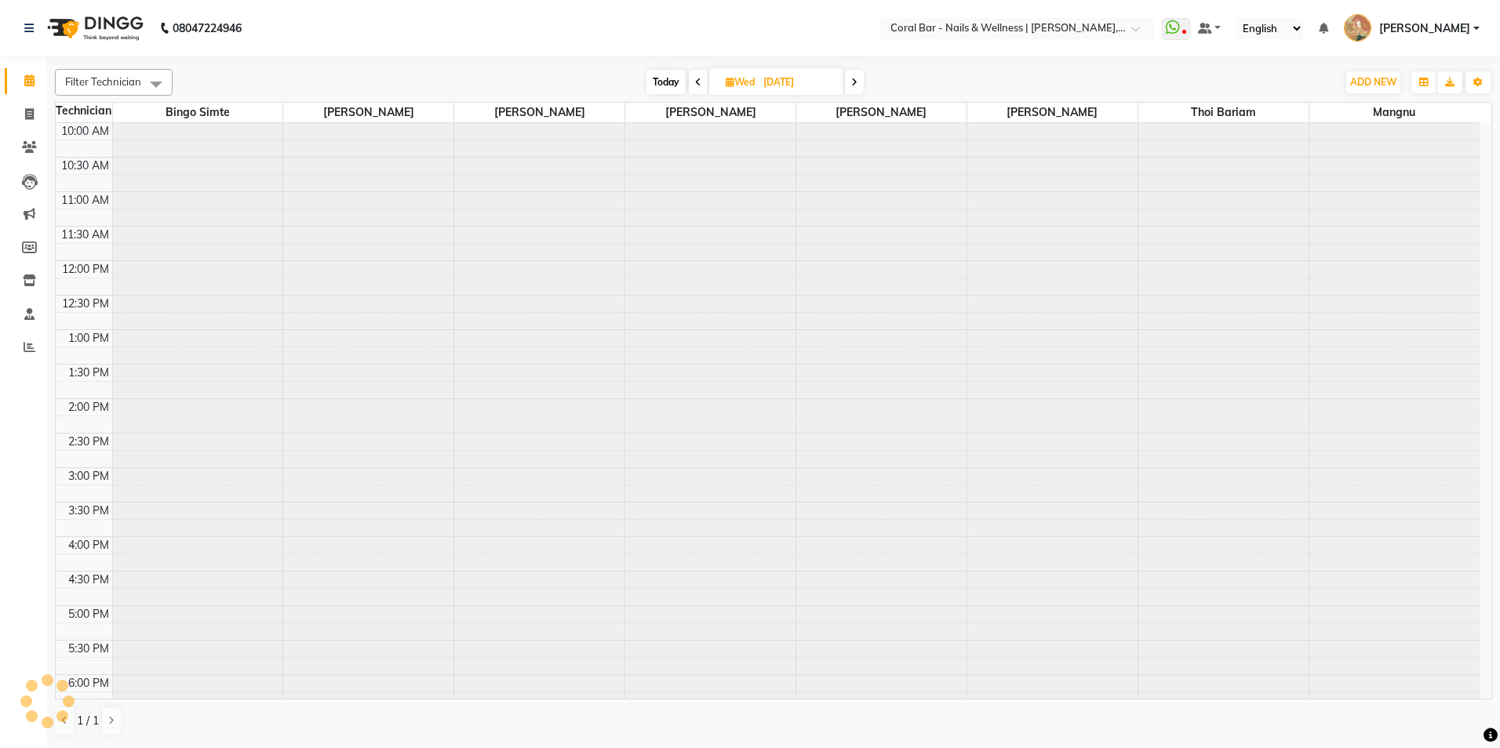
scroll to position [252, 0]
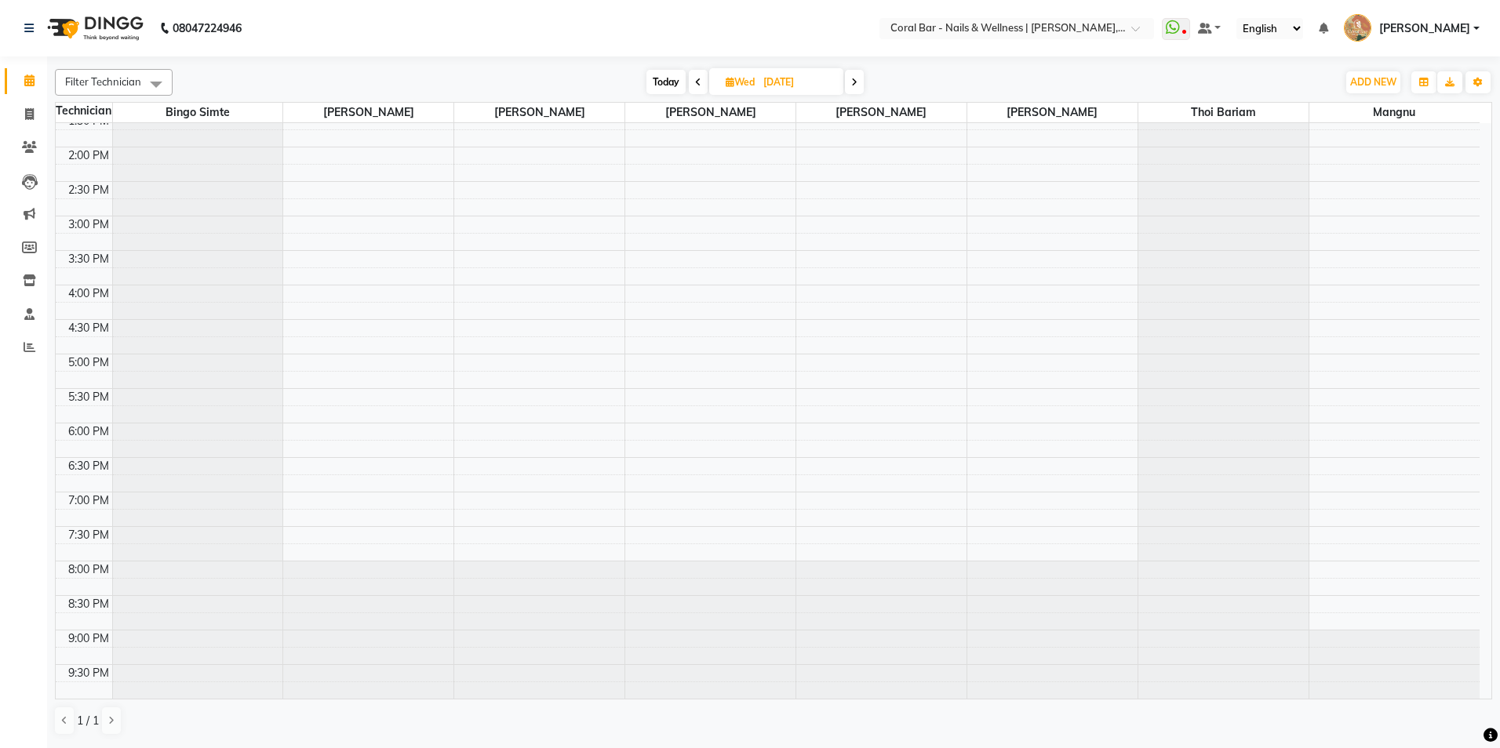
click at [694, 71] on span at bounding box center [698, 82] width 19 height 24
type input "02-09-2025"
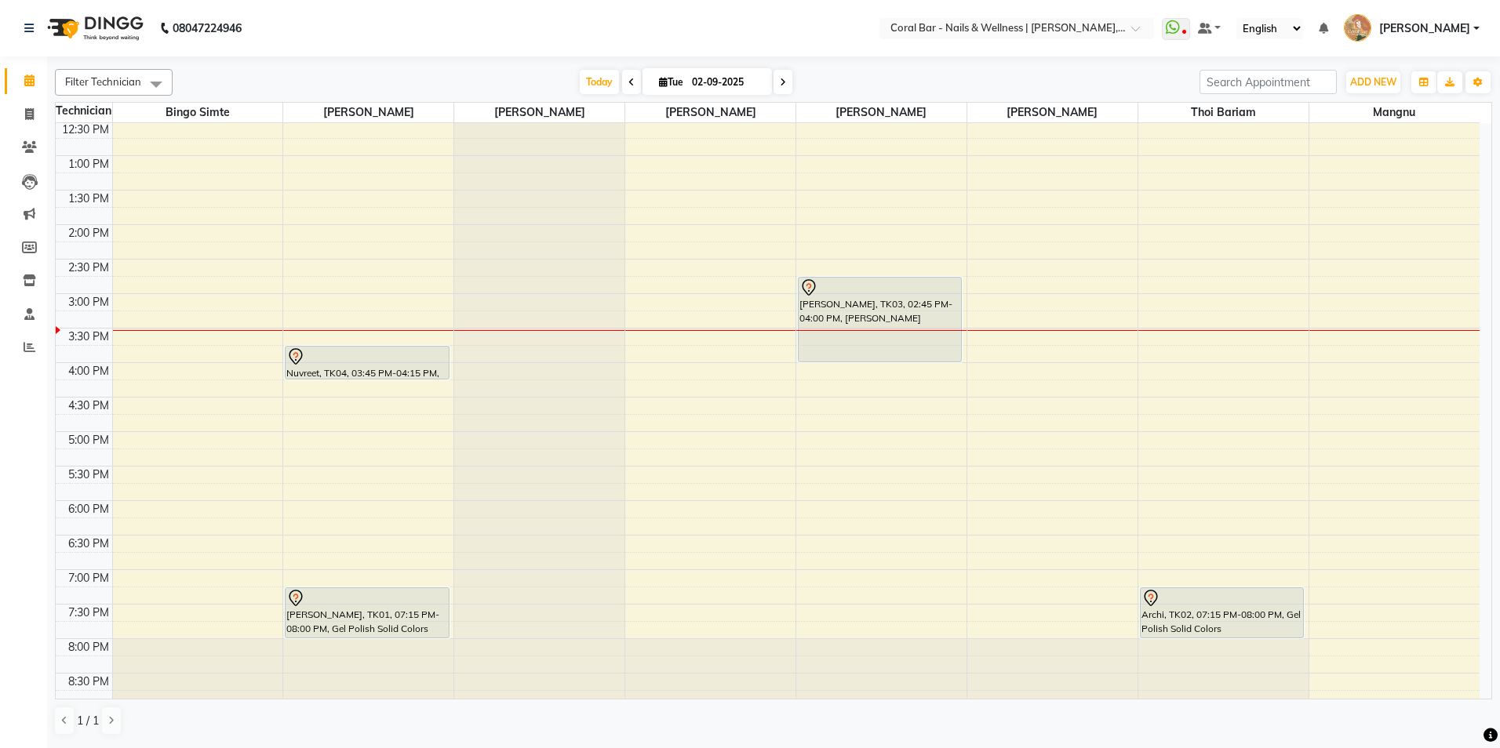
scroll to position [173, 0]
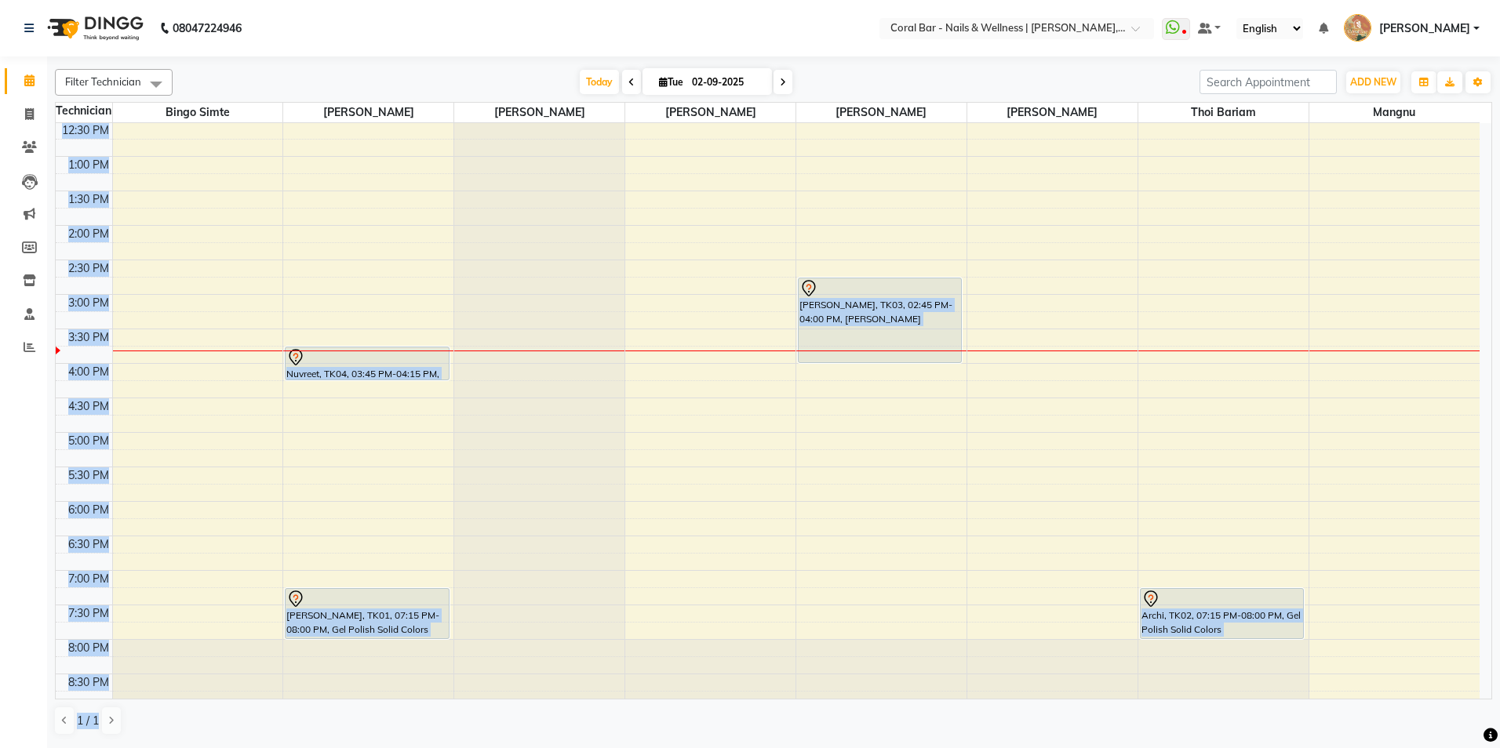
drag, startPoint x: 1386, startPoint y: 699, endPoint x: 1338, endPoint y: 788, distance: 101.4
click at [1338, 748] on html "08047224946 Select Location × Coral Bar - Nails & Wellness | [PERSON_NAME] Leis…" at bounding box center [750, 374] width 1500 height 748
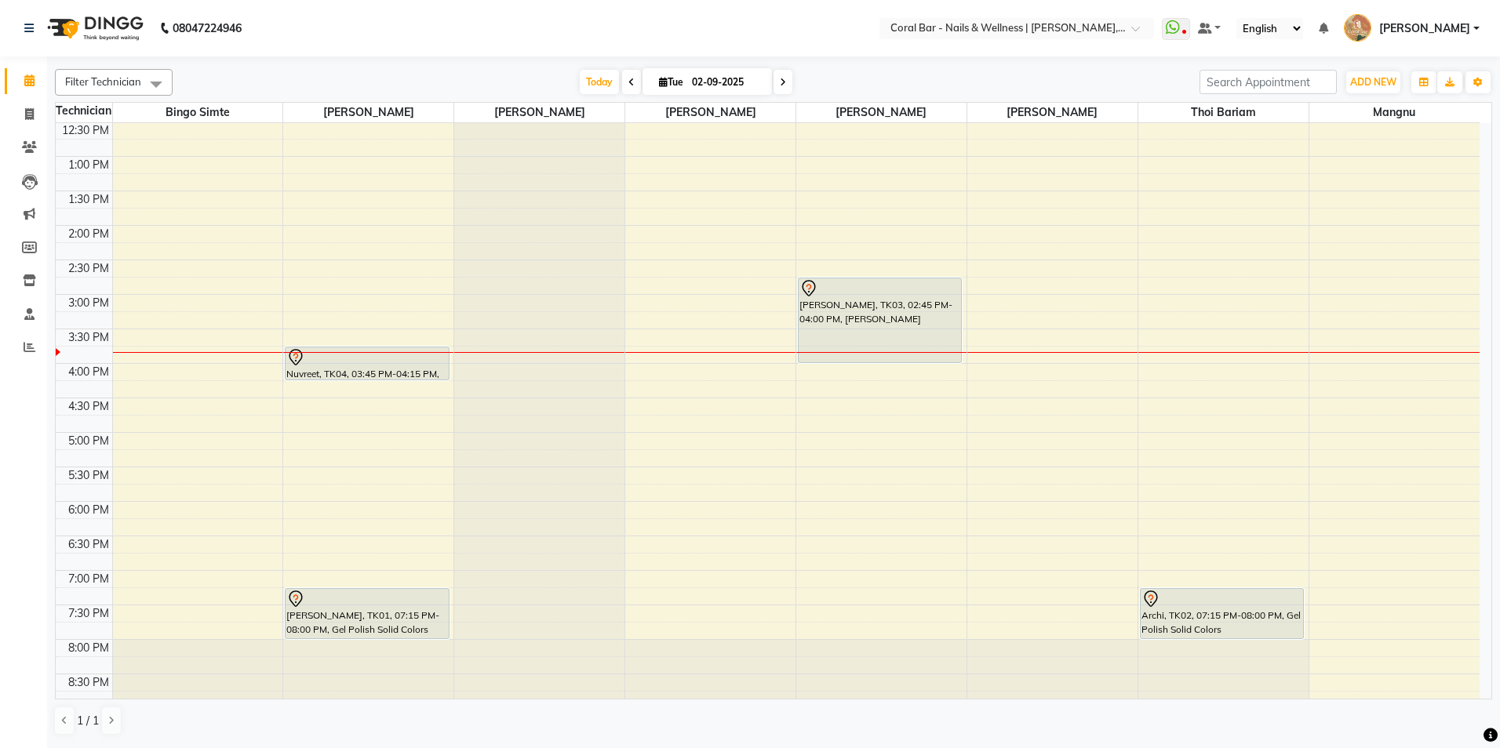
click at [395, 66] on div "Filter Technician Select All Bingo Simte [PERSON_NAME] [PERSON_NAME] Mangnu [PE…" at bounding box center [773, 402] width 1437 height 679
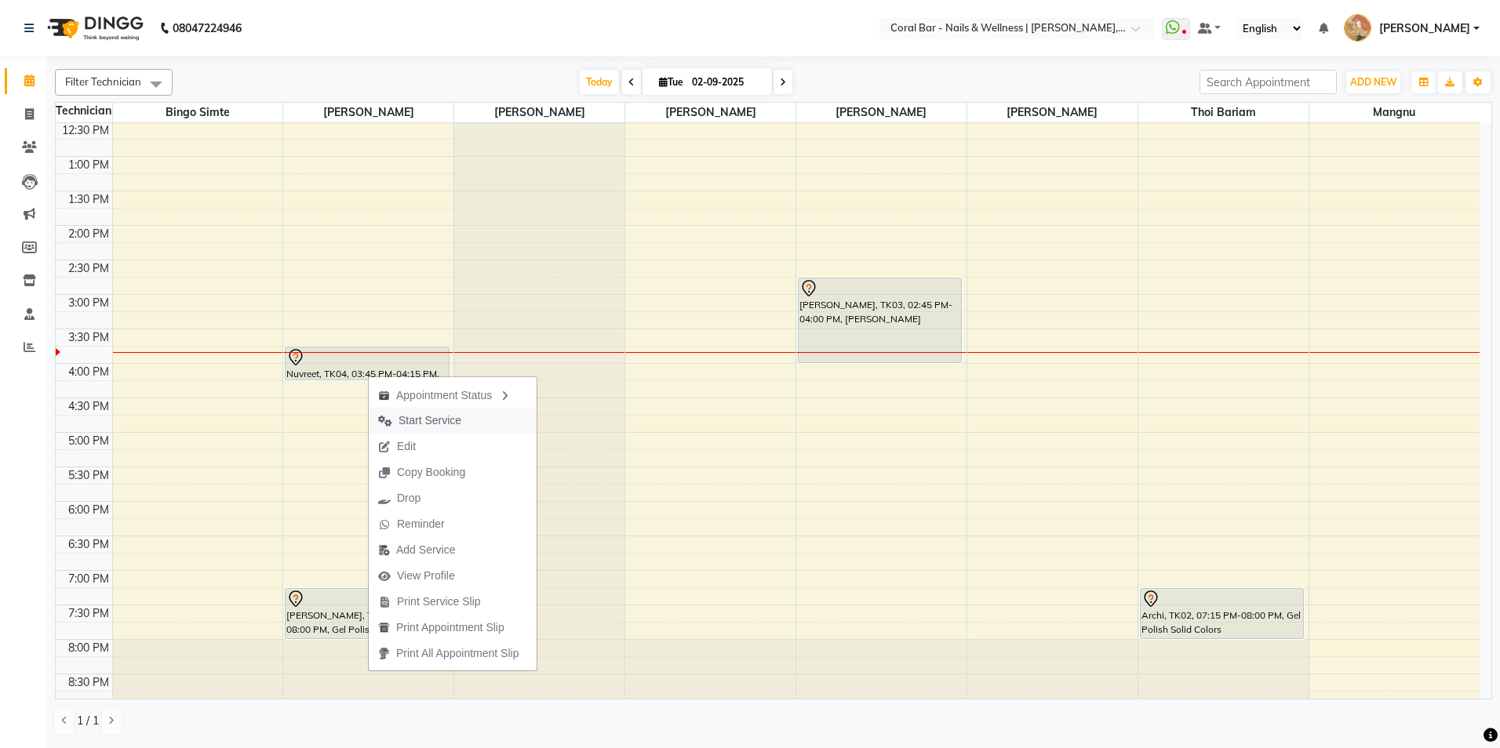
click at [412, 413] on span "Start Service" at bounding box center [429, 421] width 63 height 16
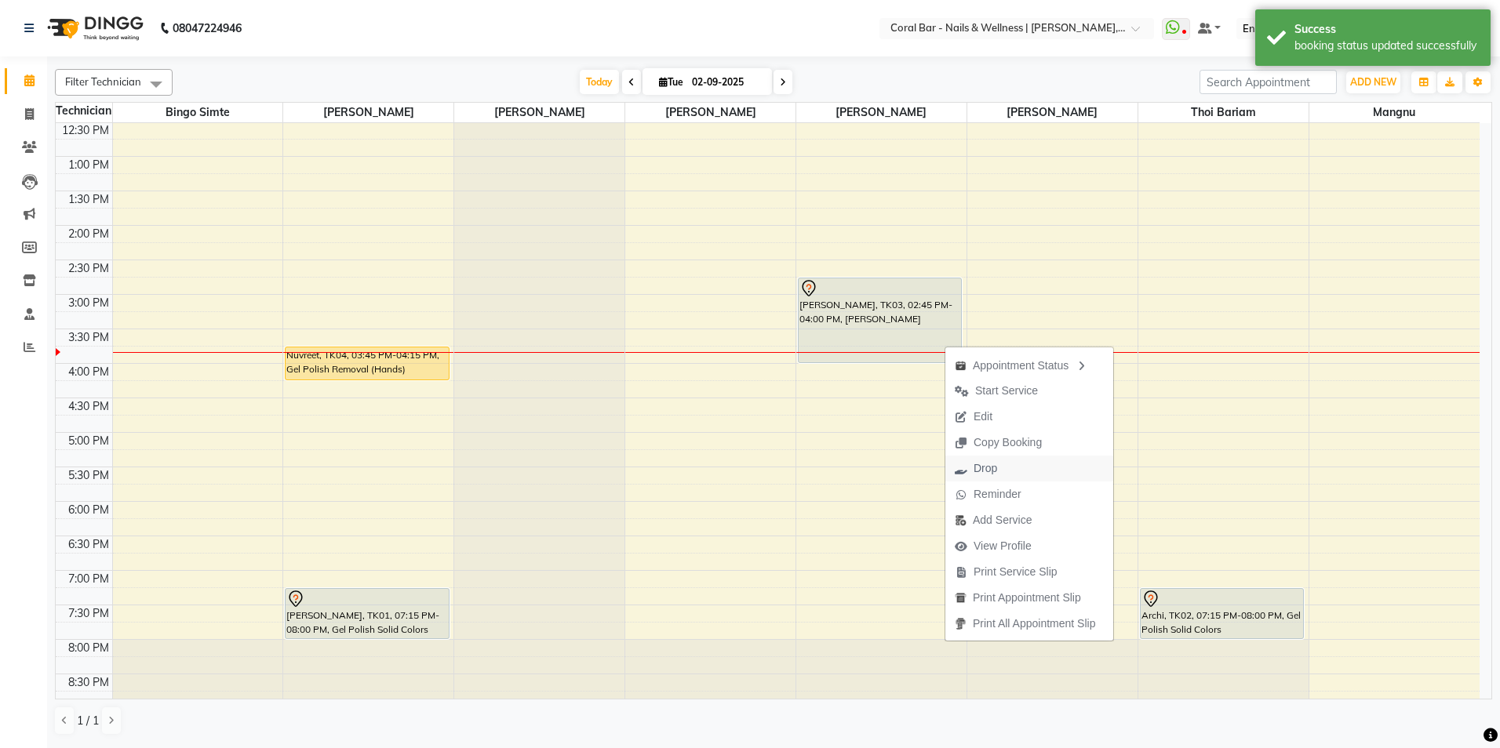
click at [1002, 466] on span "Drop" at bounding box center [975, 469] width 61 height 26
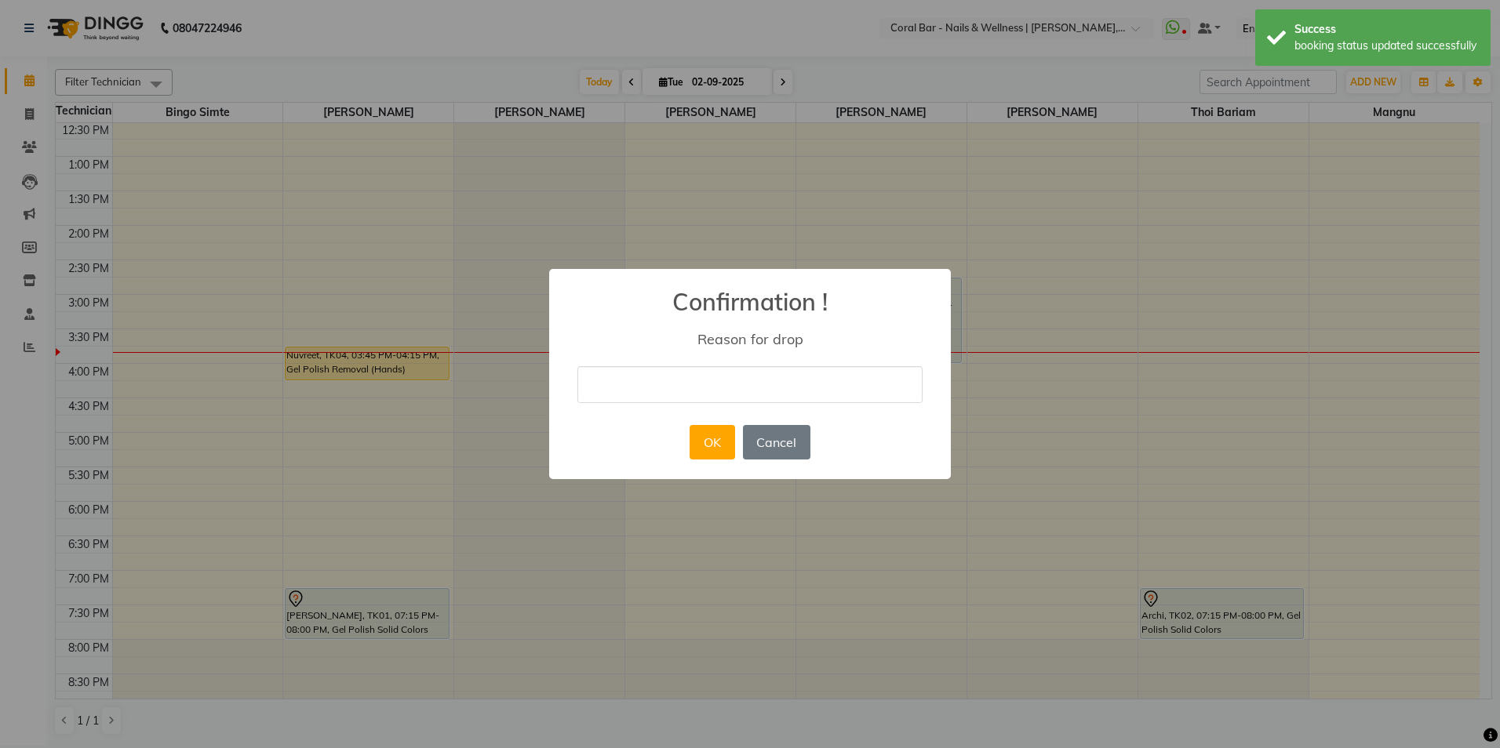
click at [722, 379] on input "text" at bounding box center [749, 384] width 345 height 37
type input "Cancelled"
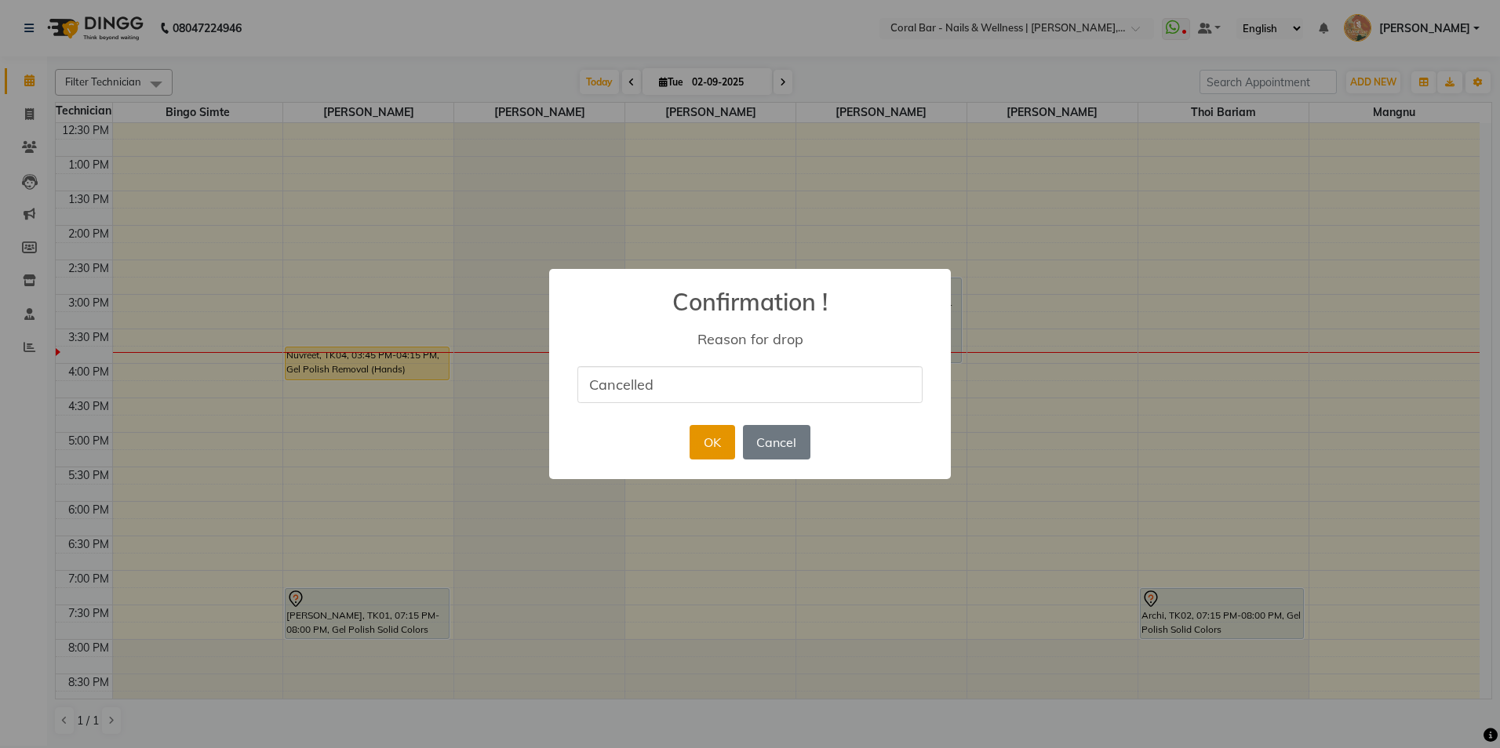
click at [720, 447] on button "OK" at bounding box center [712, 442] width 45 height 35
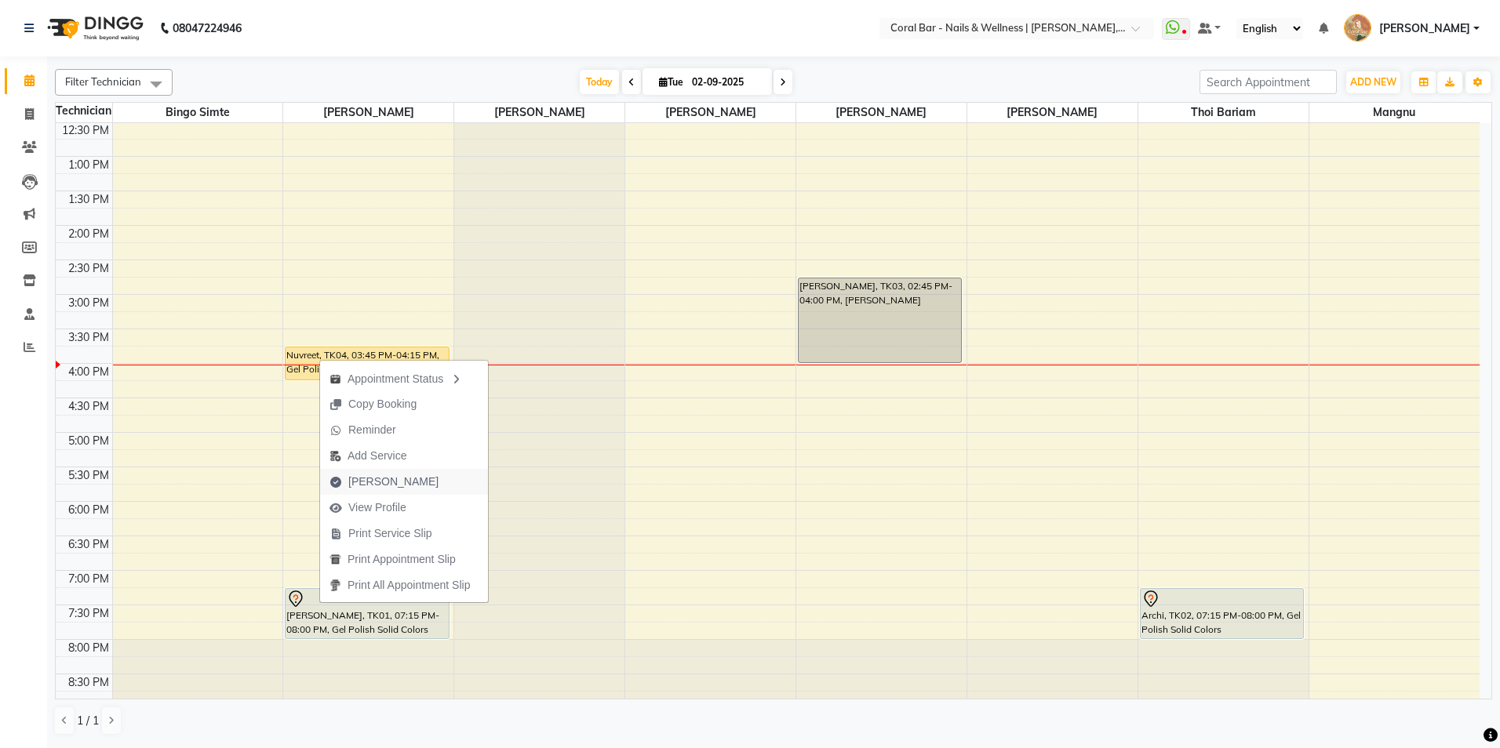
click at [358, 479] on span "[PERSON_NAME]" at bounding box center [393, 482] width 90 height 16
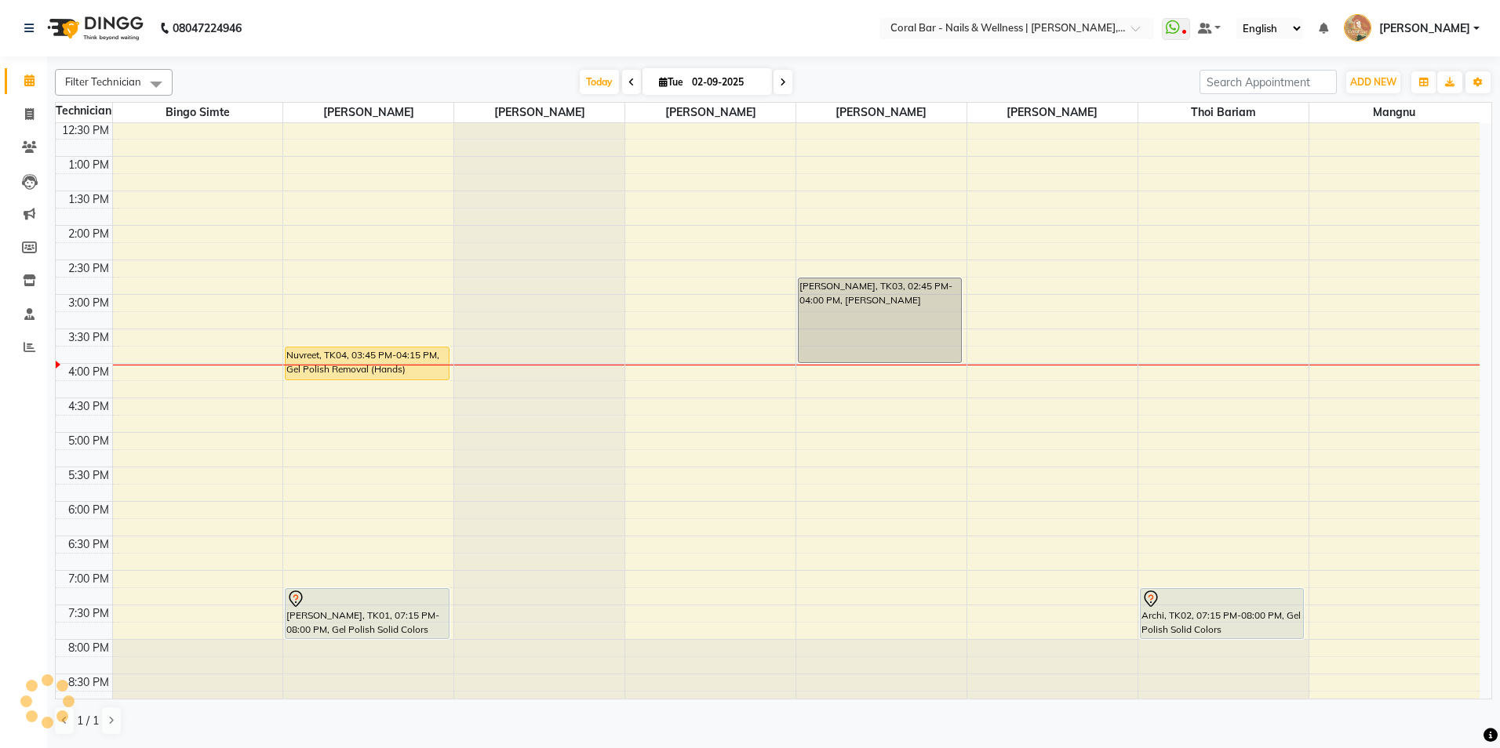
select select "7157"
select select "service"
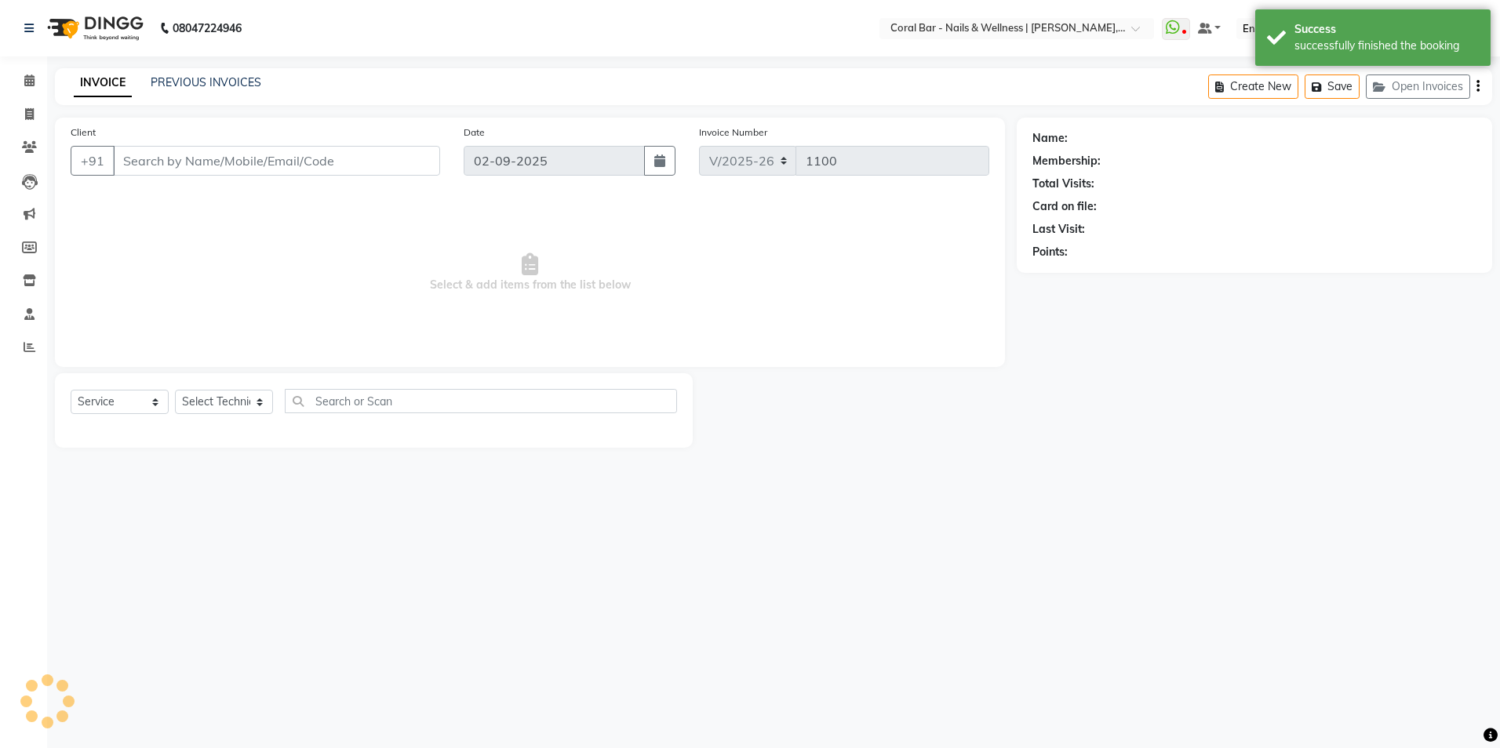
type input "9740184841"
select select "66409"
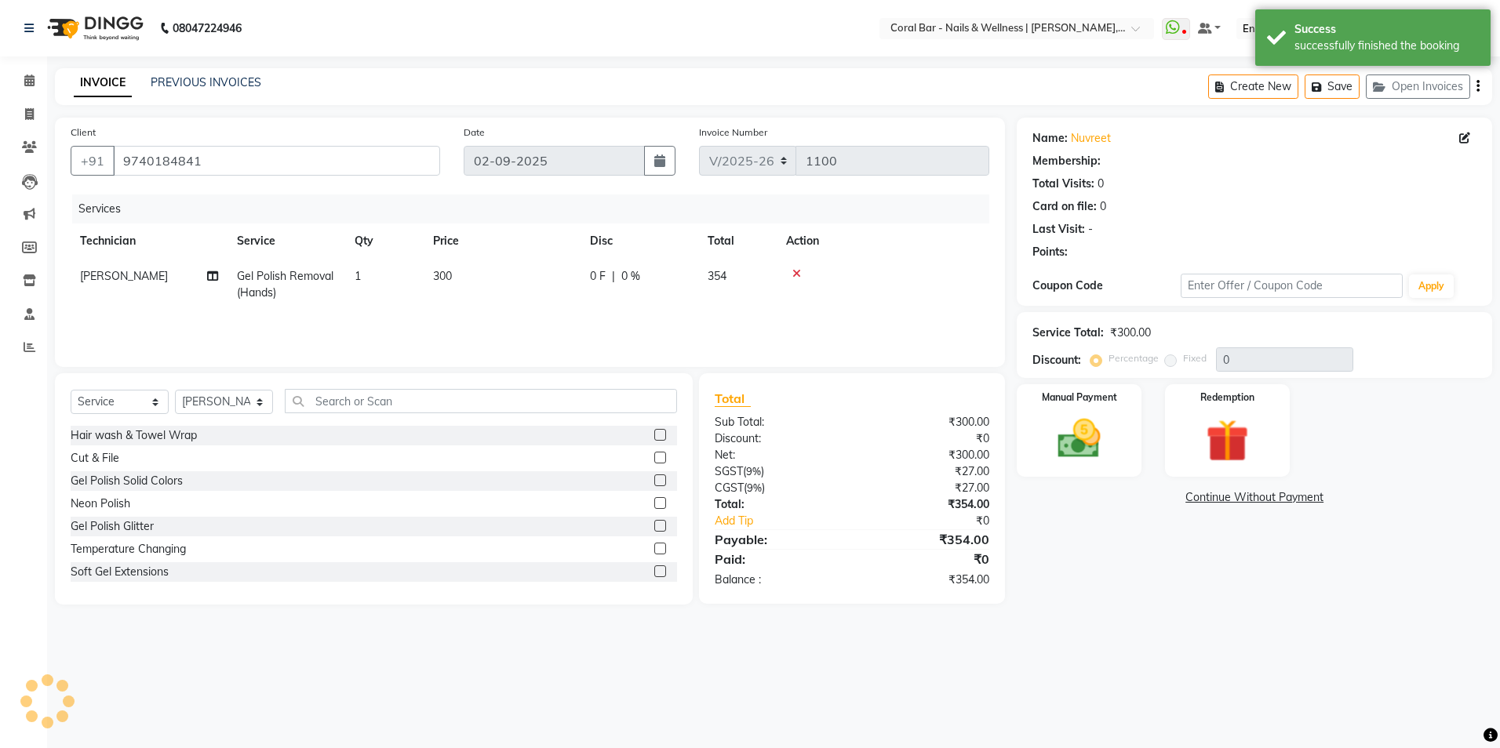
select select "1: Object"
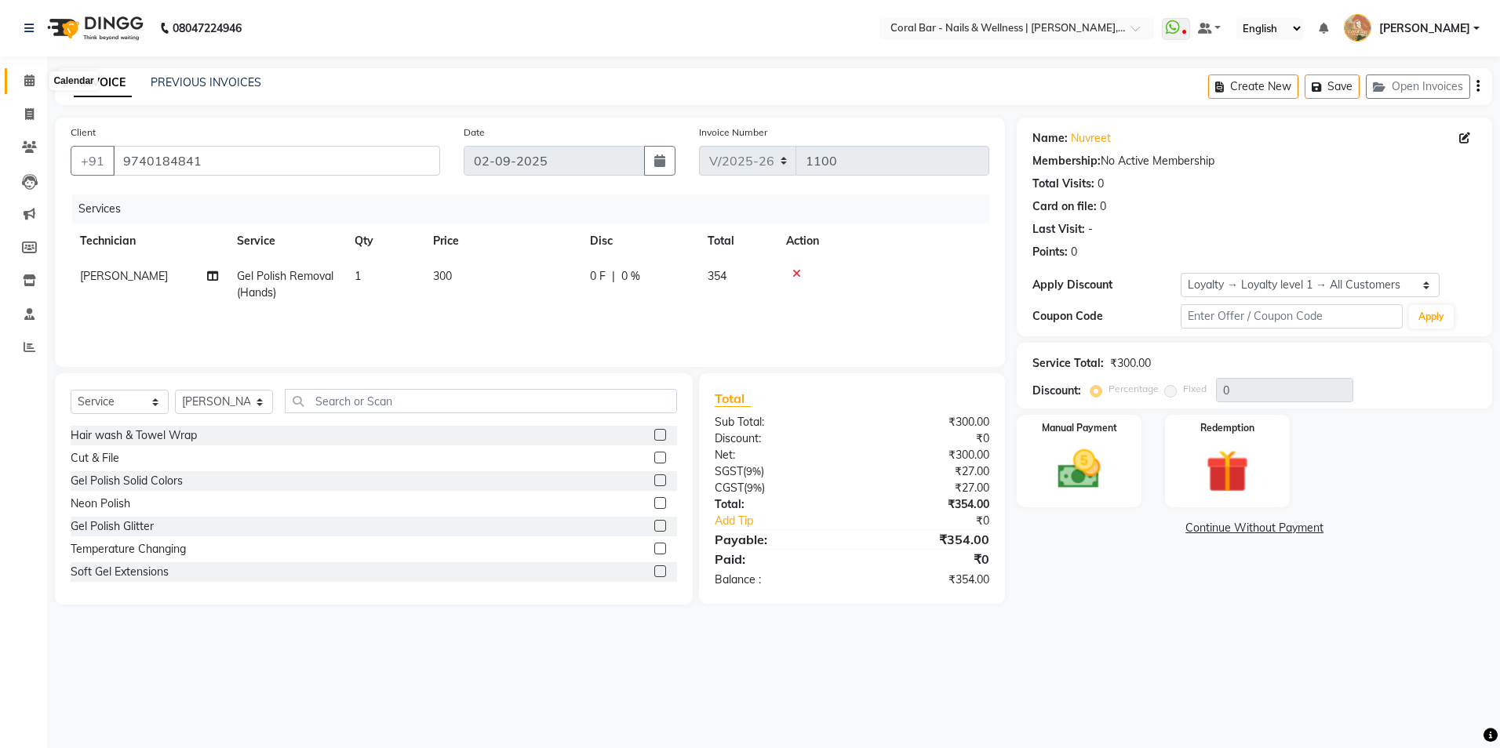
click at [28, 82] on icon at bounding box center [29, 81] width 10 height 12
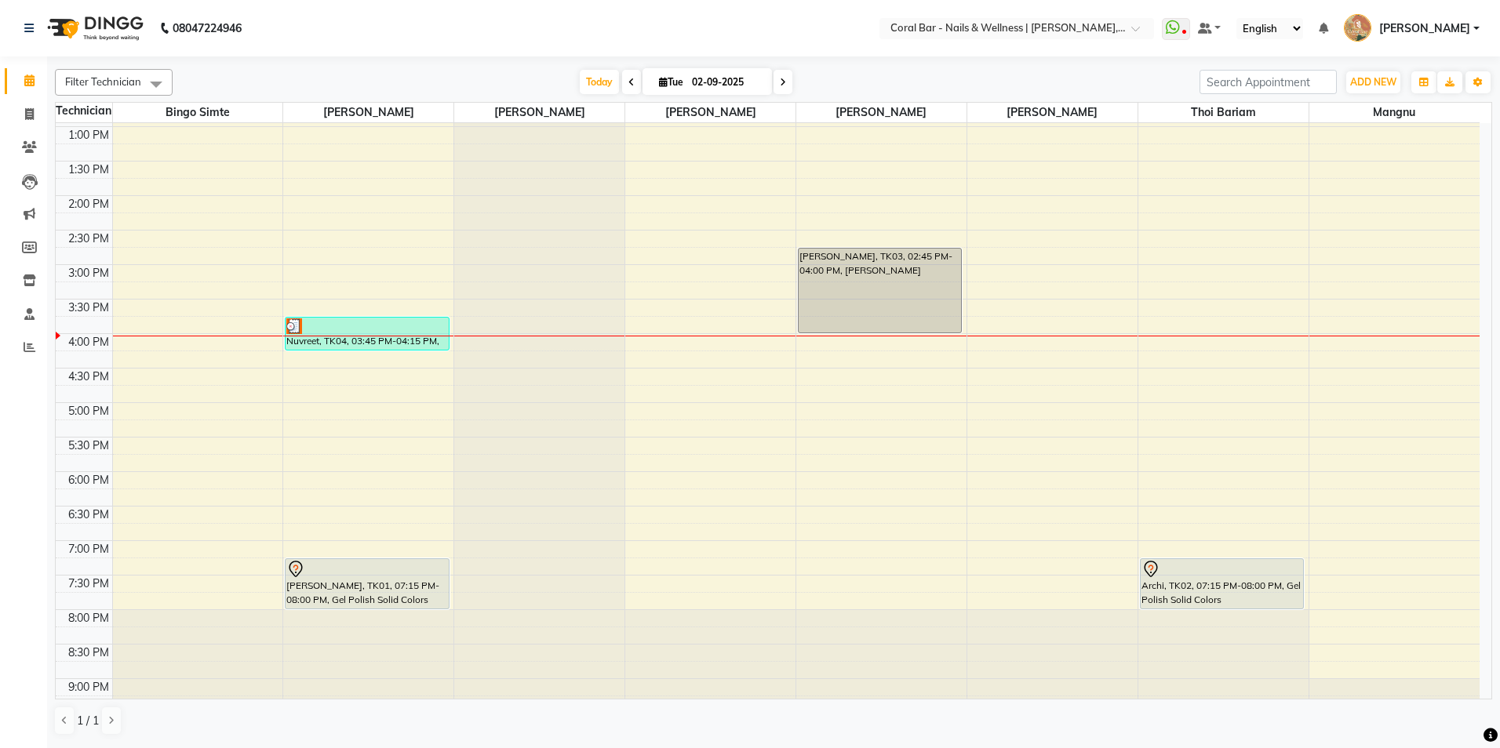
scroll to position [252, 0]
